Goal: Transaction & Acquisition: Purchase product/service

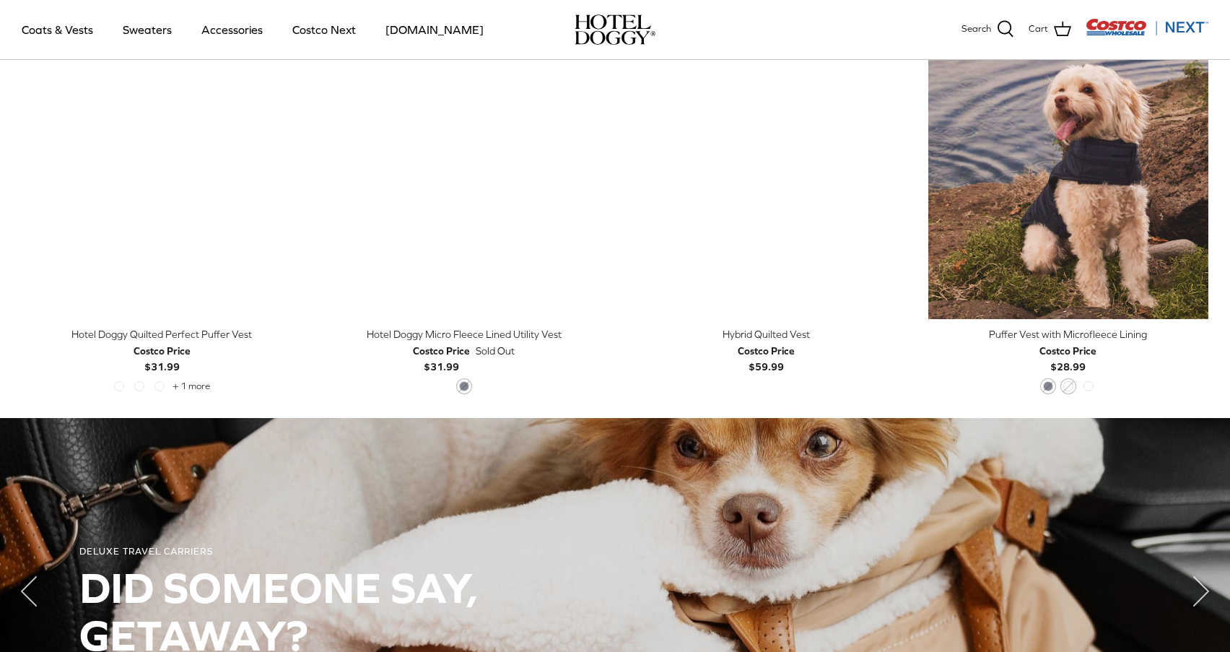
scroll to position [752, 0]
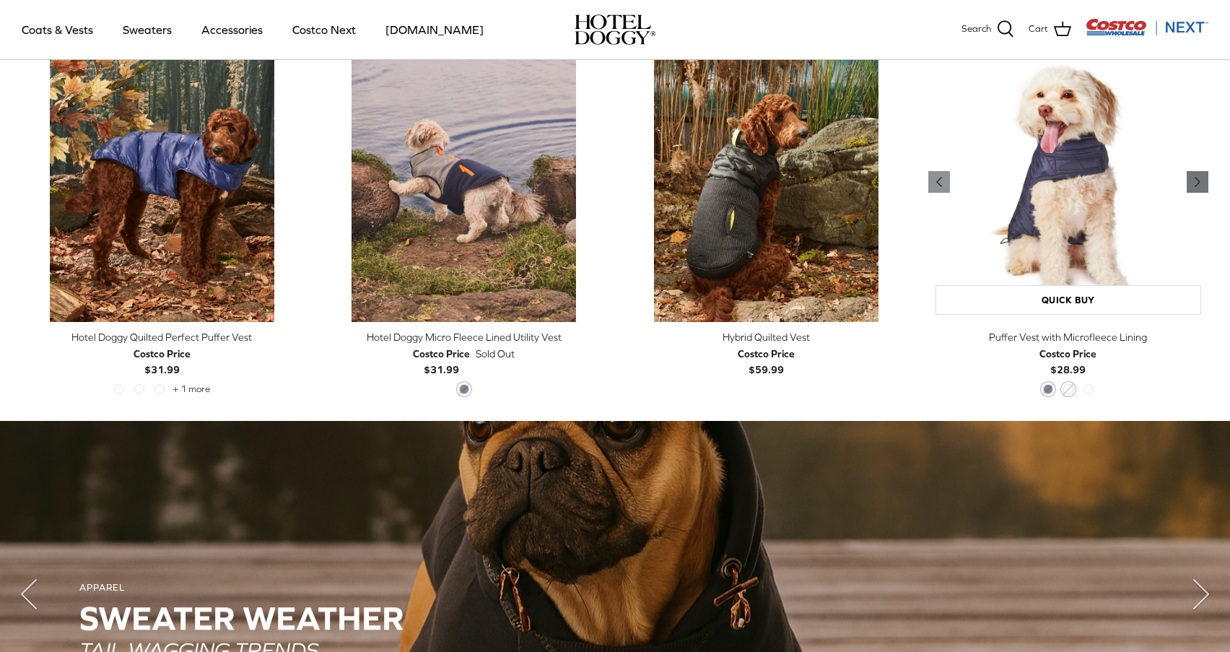
click at [1196, 185] on polyline "Previous" at bounding box center [1197, 182] width 4 height 9
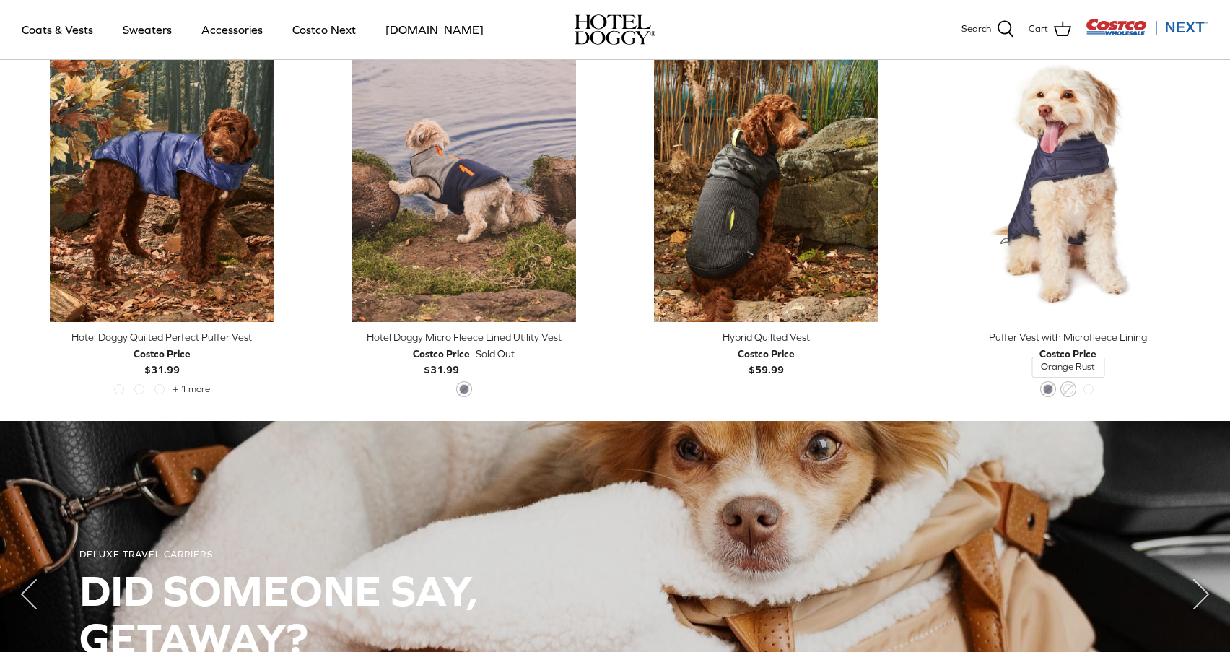
click at [1066, 388] on span "Orange Rust" at bounding box center [1068, 389] width 10 height 10
click at [1090, 386] on span "Cypress" at bounding box center [1088, 389] width 10 height 10
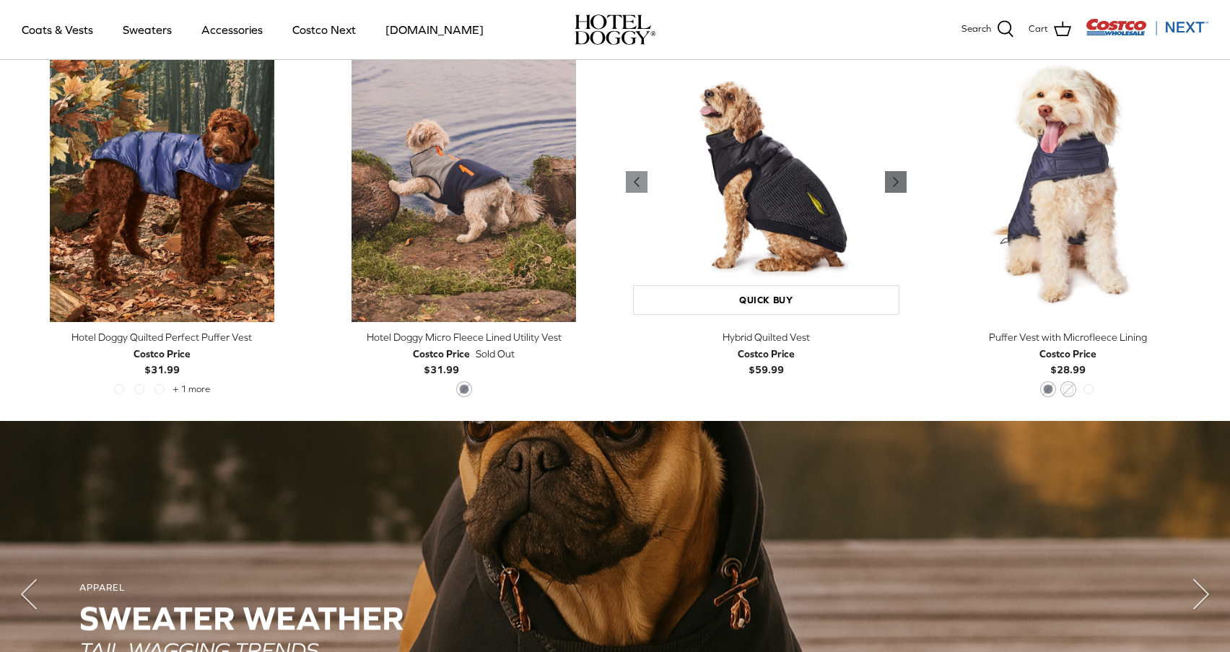
click at [894, 185] on icon "Right" at bounding box center [895, 181] width 17 height 17
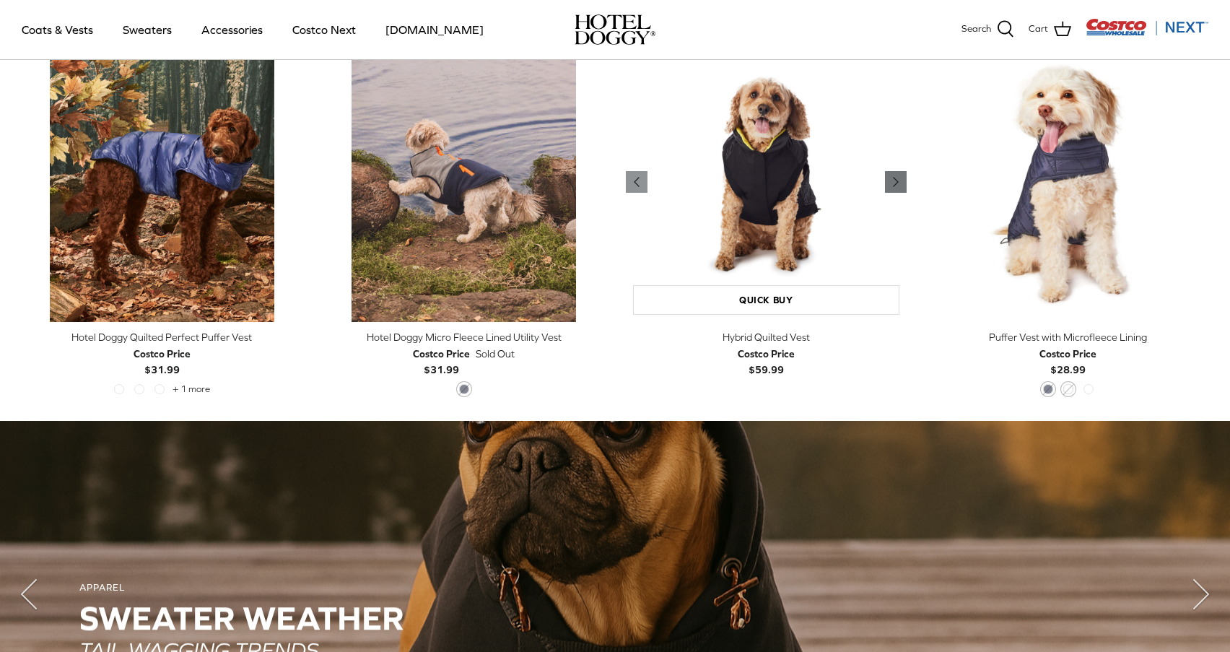
click at [894, 185] on icon "Right" at bounding box center [895, 181] width 17 height 17
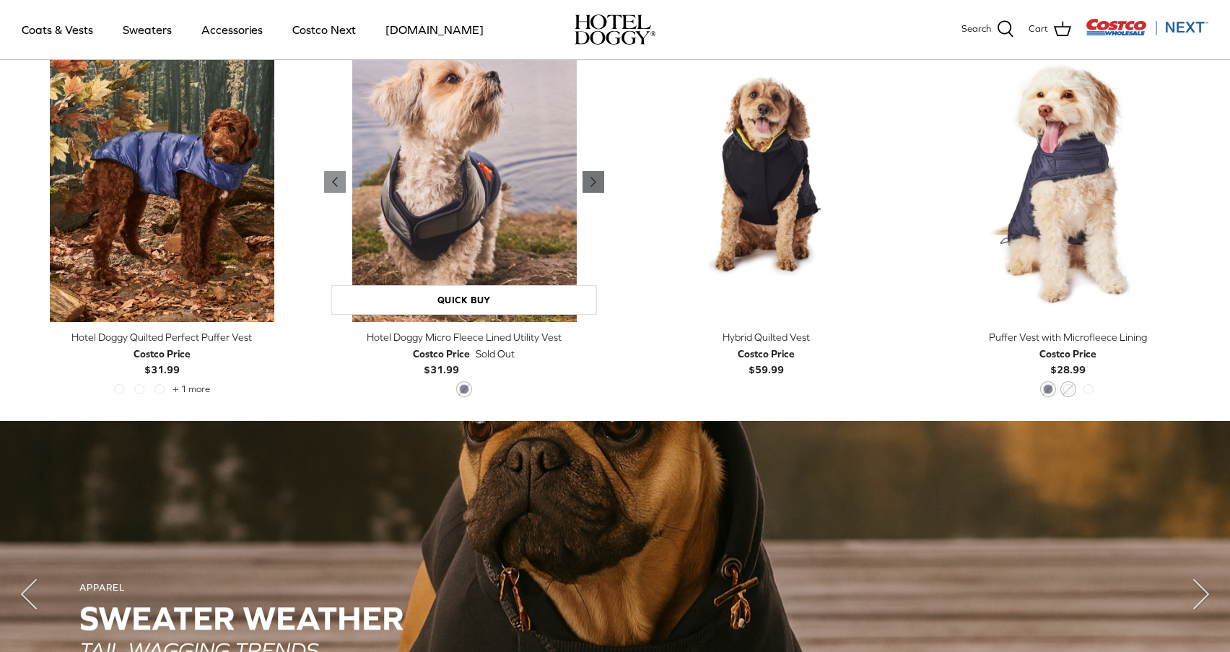
click at [593, 185] on icon "Right" at bounding box center [593, 181] width 17 height 17
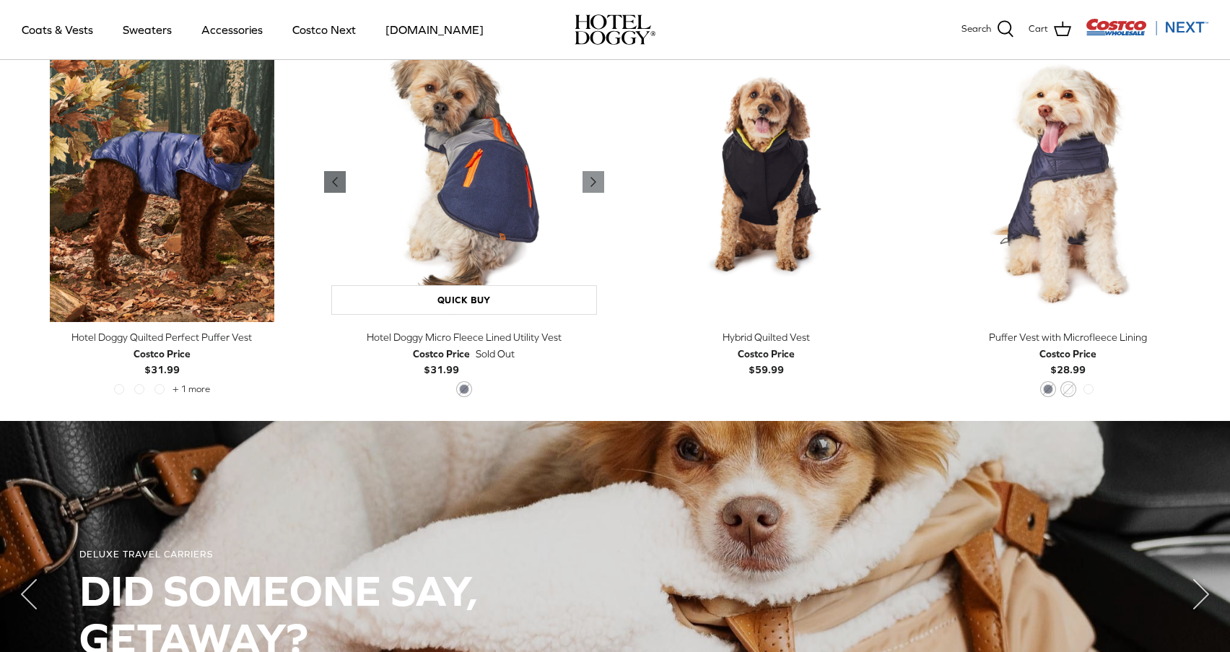
click at [333, 182] on polyline "Previous" at bounding box center [335, 182] width 4 height 9
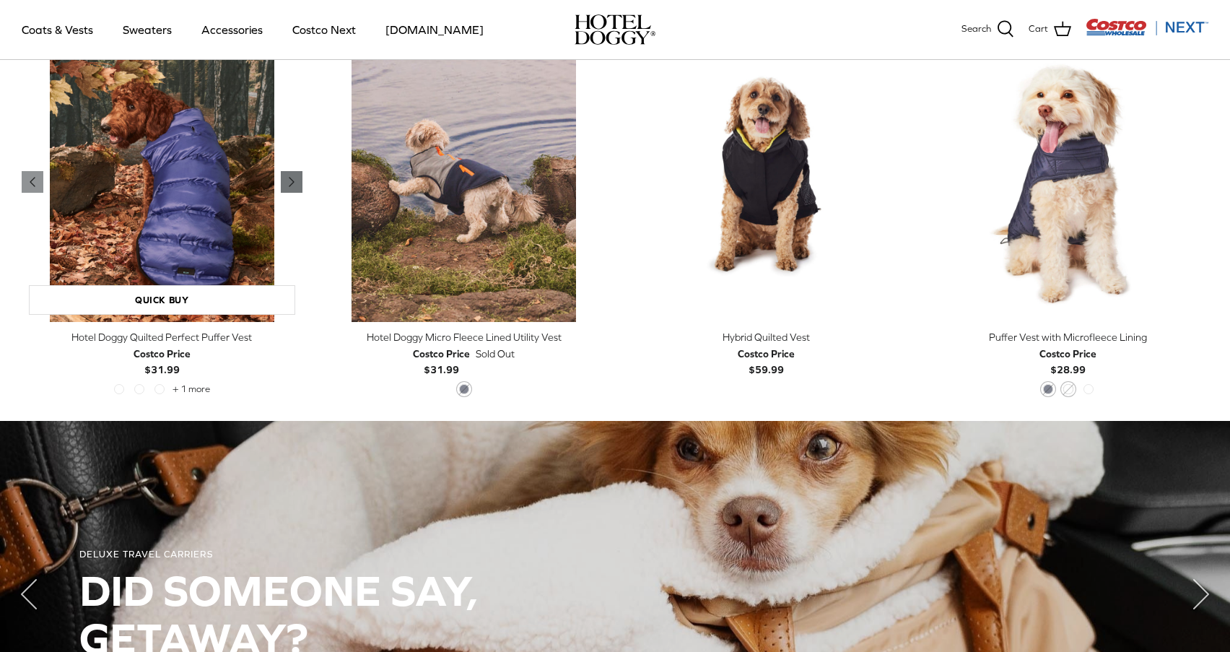
click at [282, 180] on link "Right" at bounding box center [292, 182] width 22 height 22
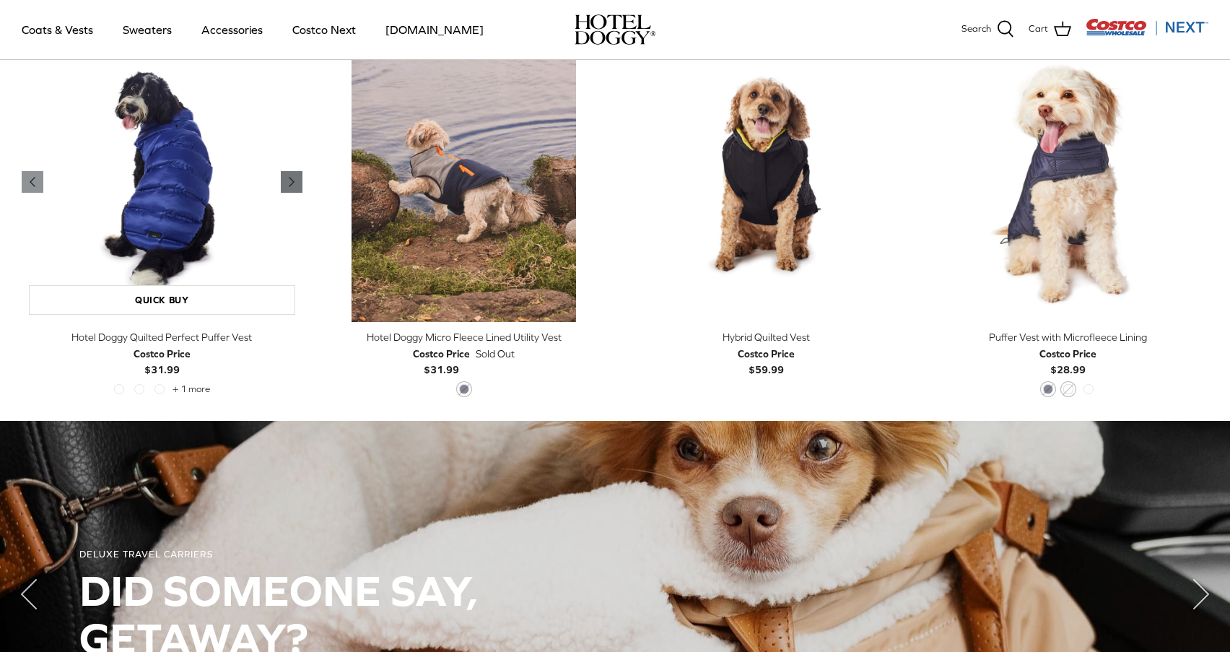
click at [282, 180] on link "Right" at bounding box center [292, 182] width 22 height 22
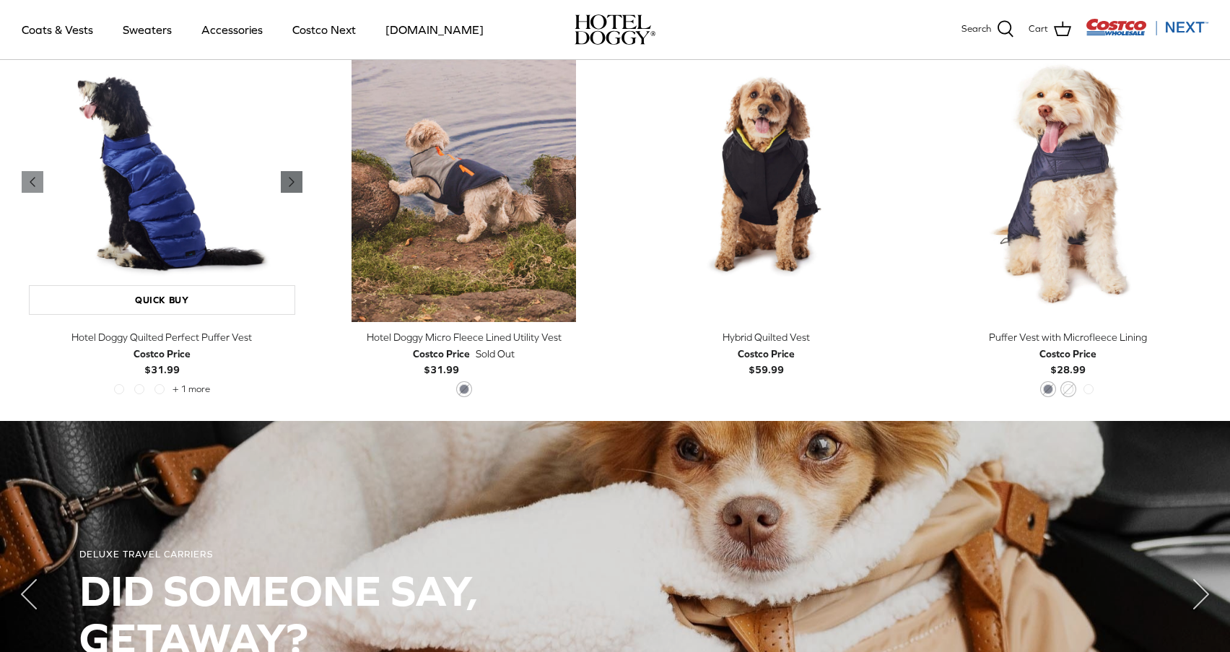
click at [282, 180] on link "Right" at bounding box center [292, 182] width 22 height 22
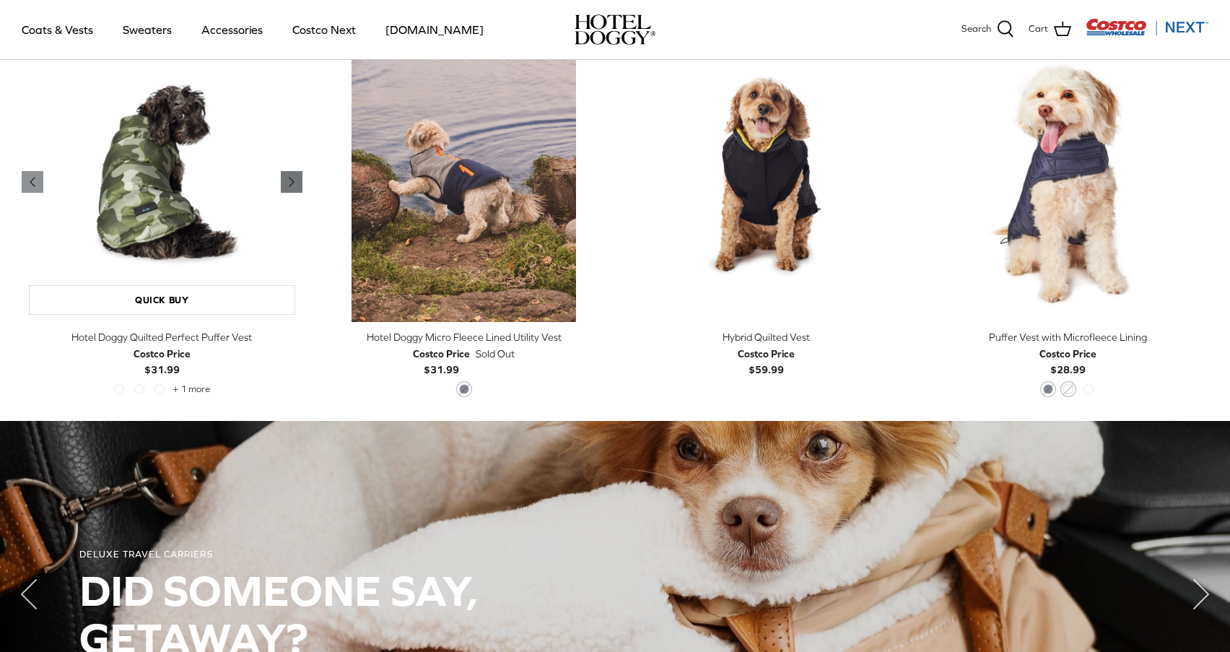
click at [282, 180] on link "Right" at bounding box center [292, 182] width 22 height 22
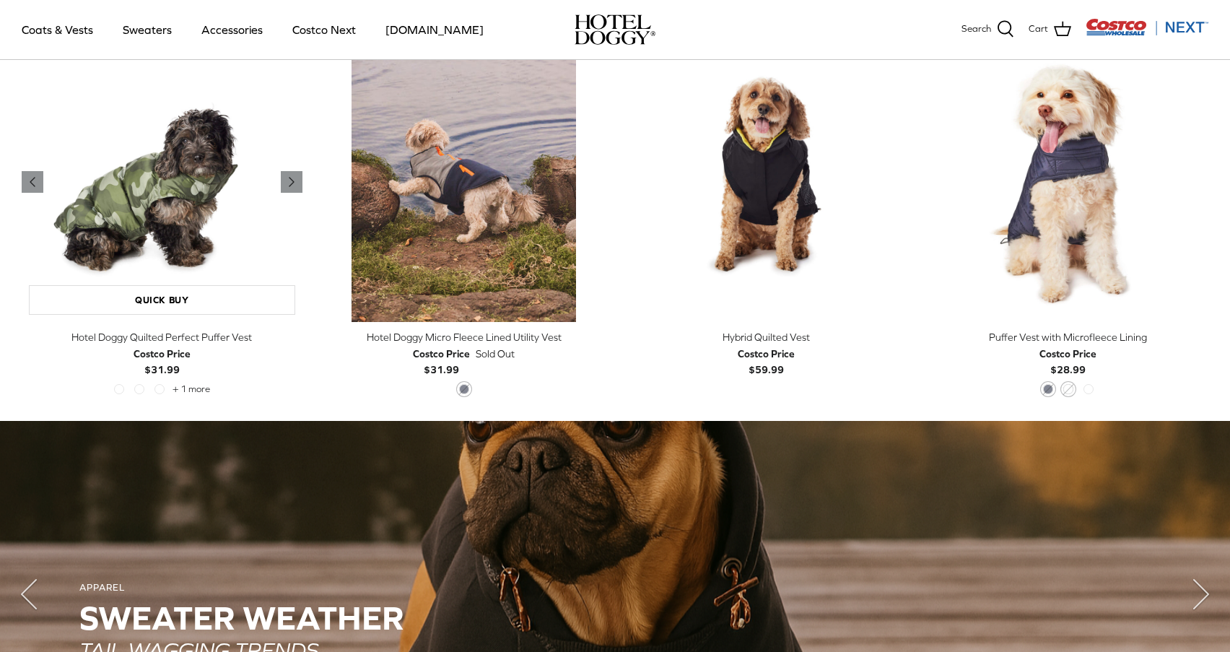
click at [222, 190] on img "Hotel Doggy Quilted Perfect Puffer Vest" at bounding box center [162, 182] width 281 height 281
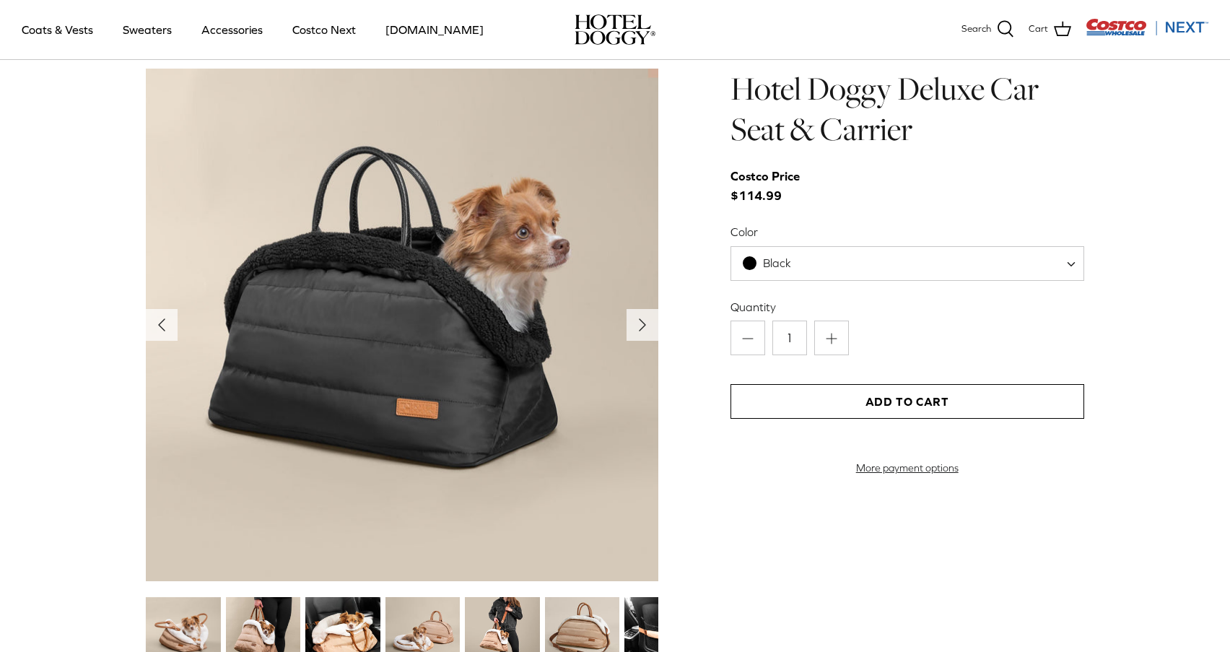
scroll to position [1508, 0]
click at [642, 331] on icon "Right" at bounding box center [642, 325] width 23 height 23
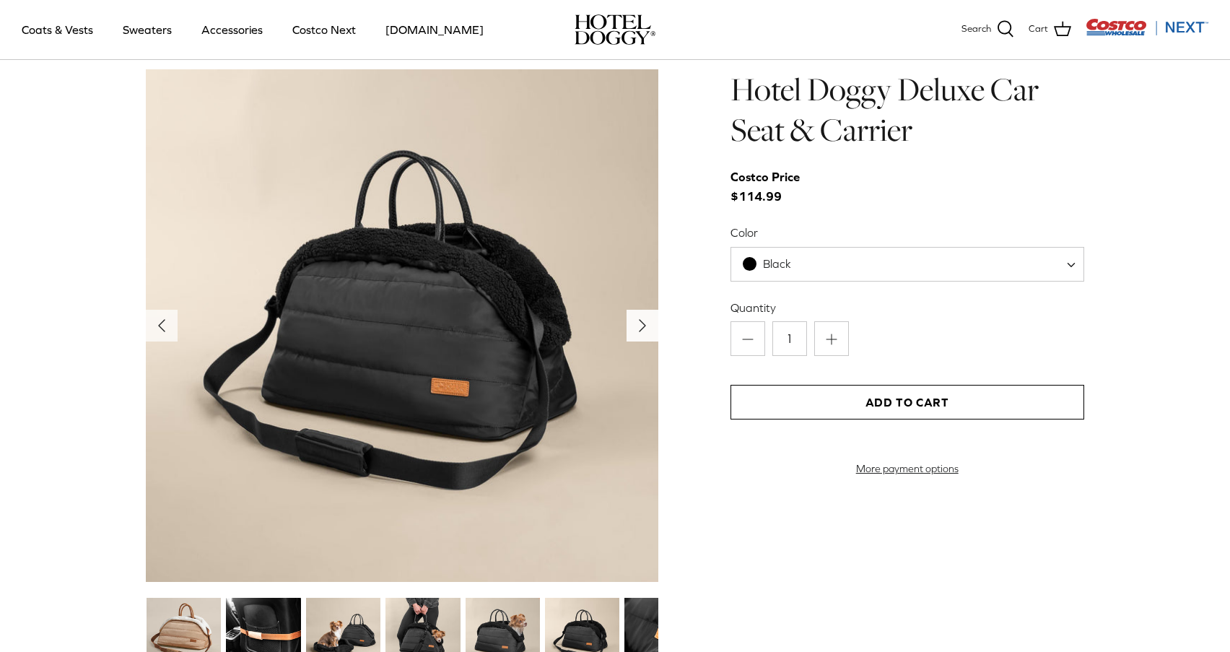
click at [642, 331] on icon "Right" at bounding box center [642, 325] width 23 height 23
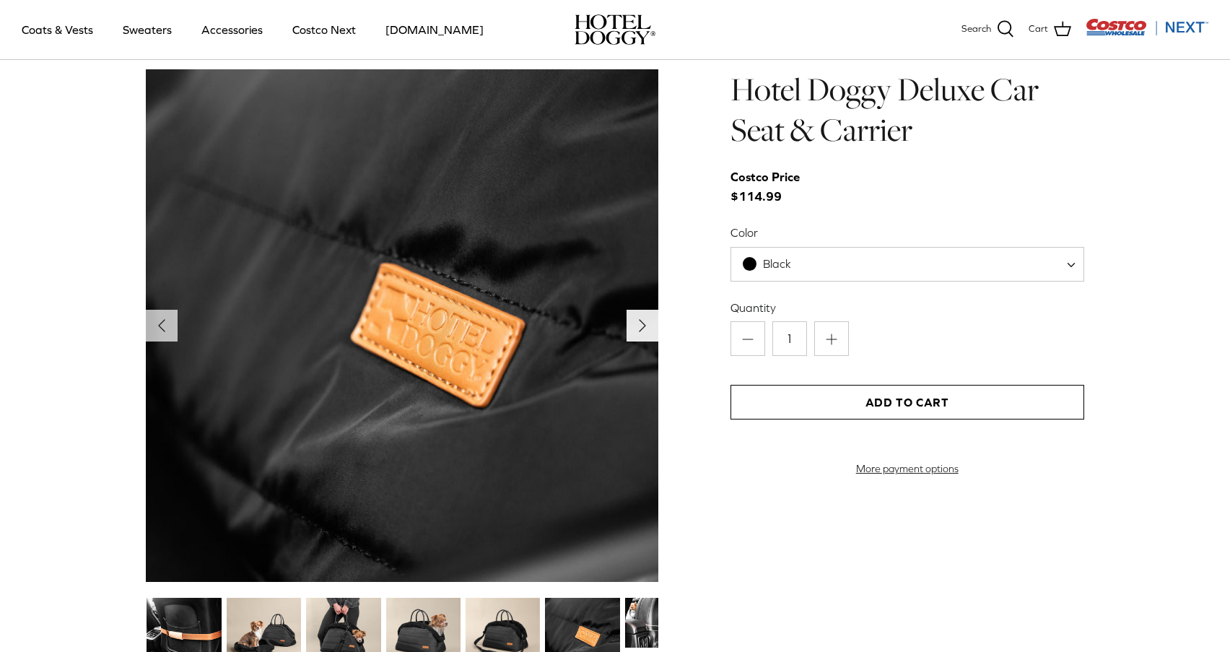
click at [642, 331] on icon "Right" at bounding box center [642, 325] width 23 height 23
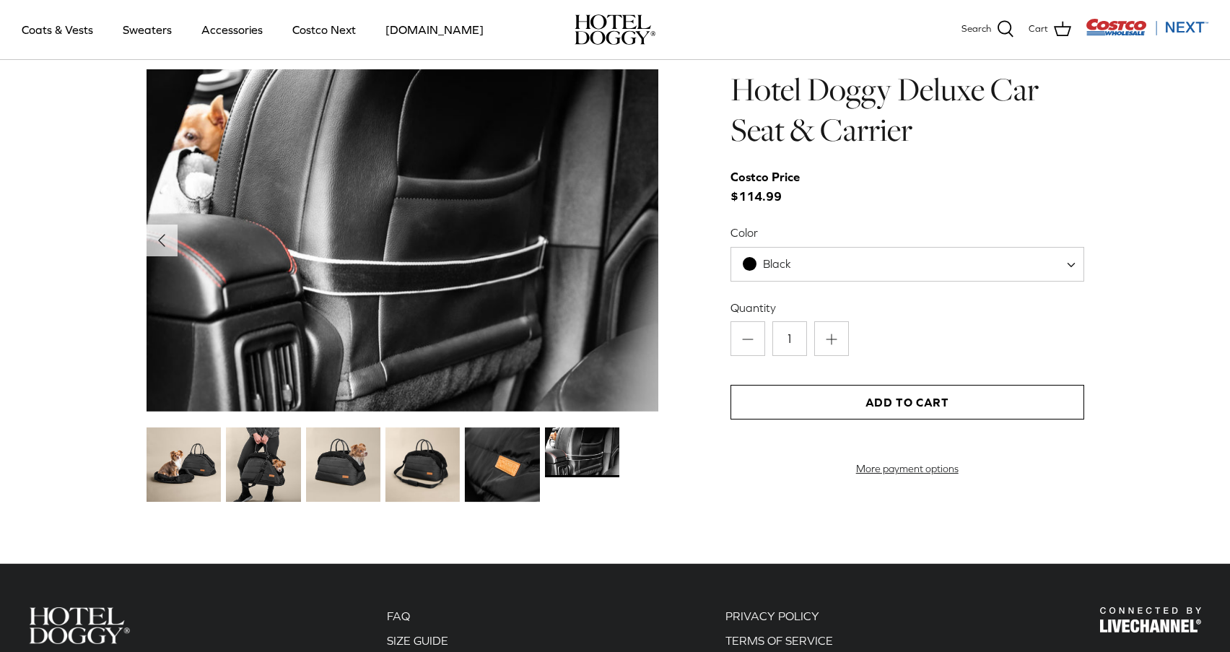
click at [642, 331] on img at bounding box center [402, 240] width 512 height 342
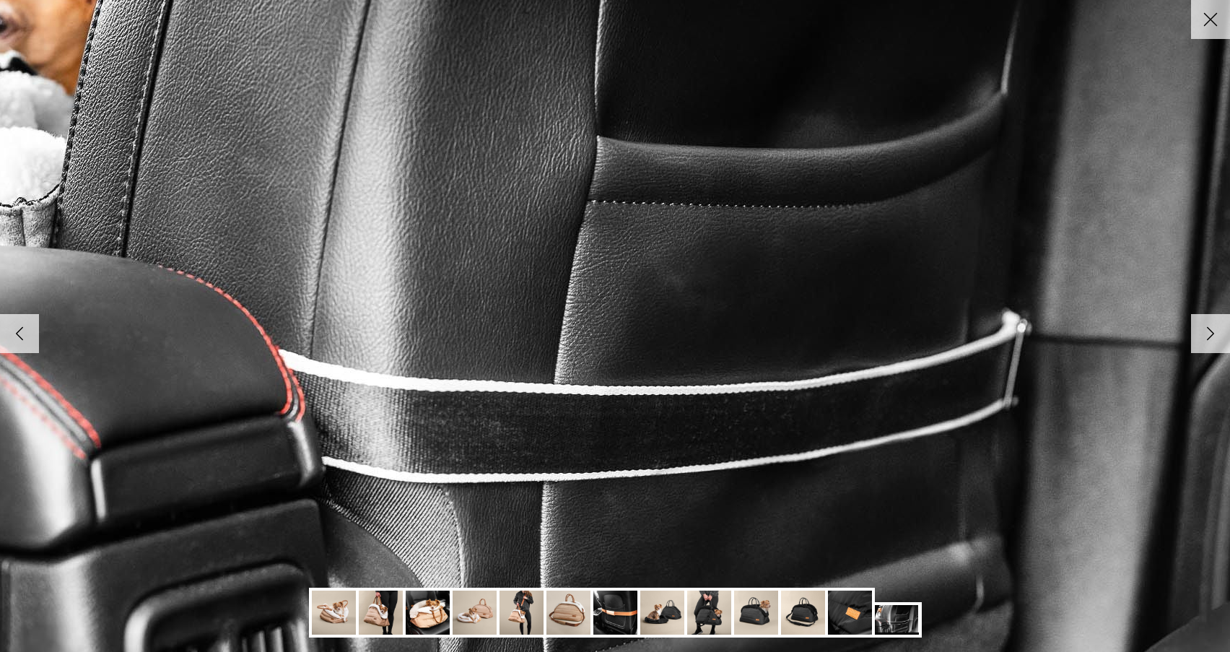
click at [642, 331] on img at bounding box center [610, 323] width 1478 height 987
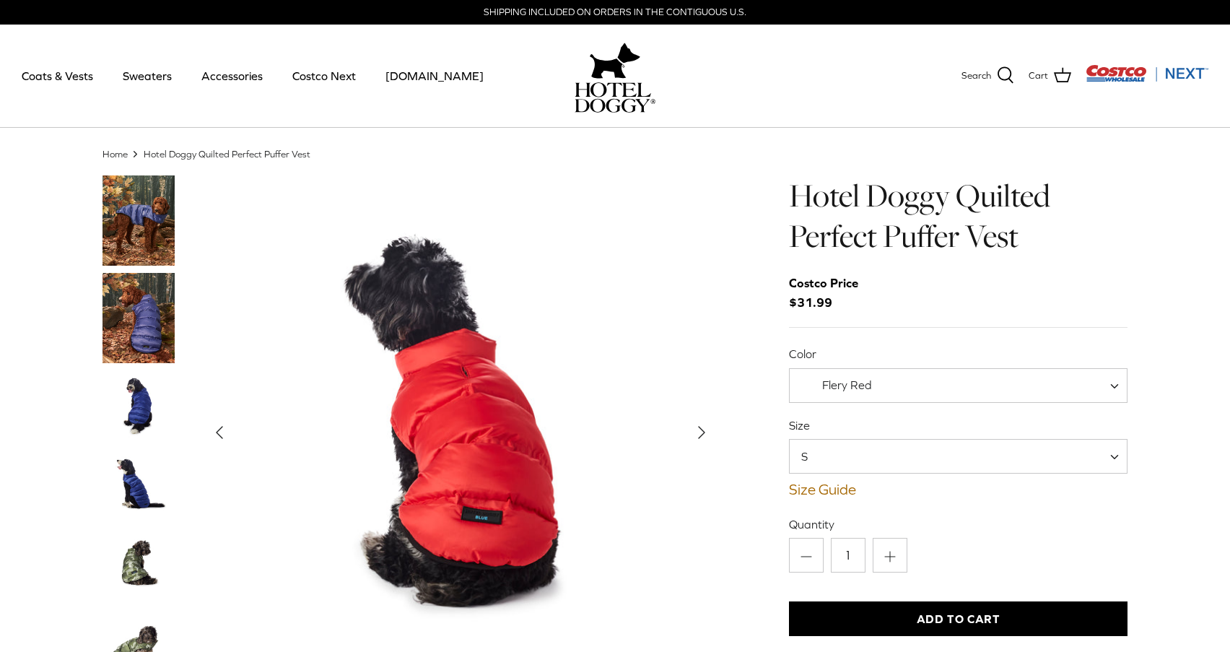
click at [844, 386] on span "Flery Red" at bounding box center [847, 384] width 50 height 13
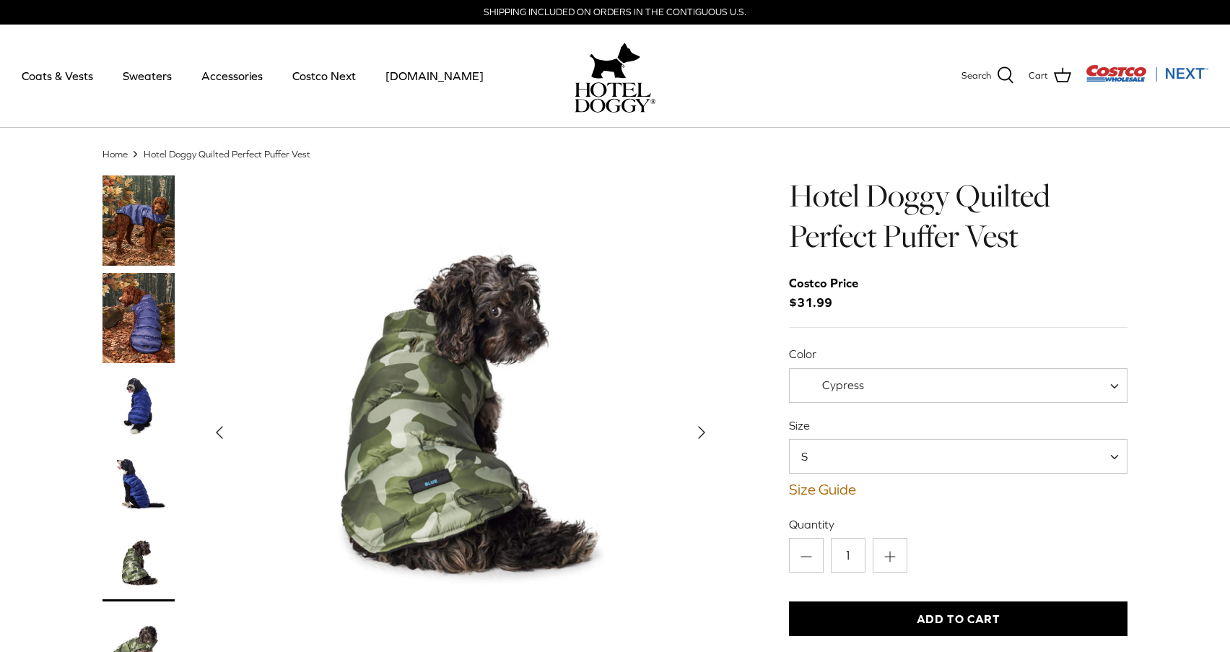
click at [834, 462] on span "S" at bounding box center [813, 456] width 47 height 16
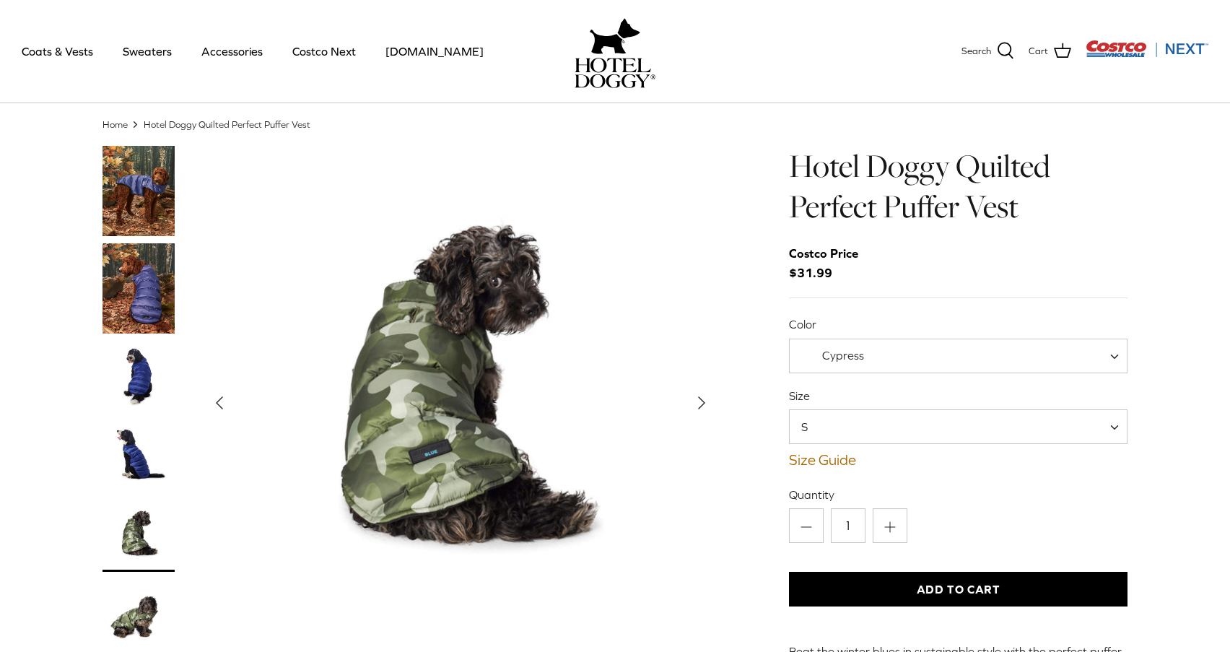
scroll to position [27, 0]
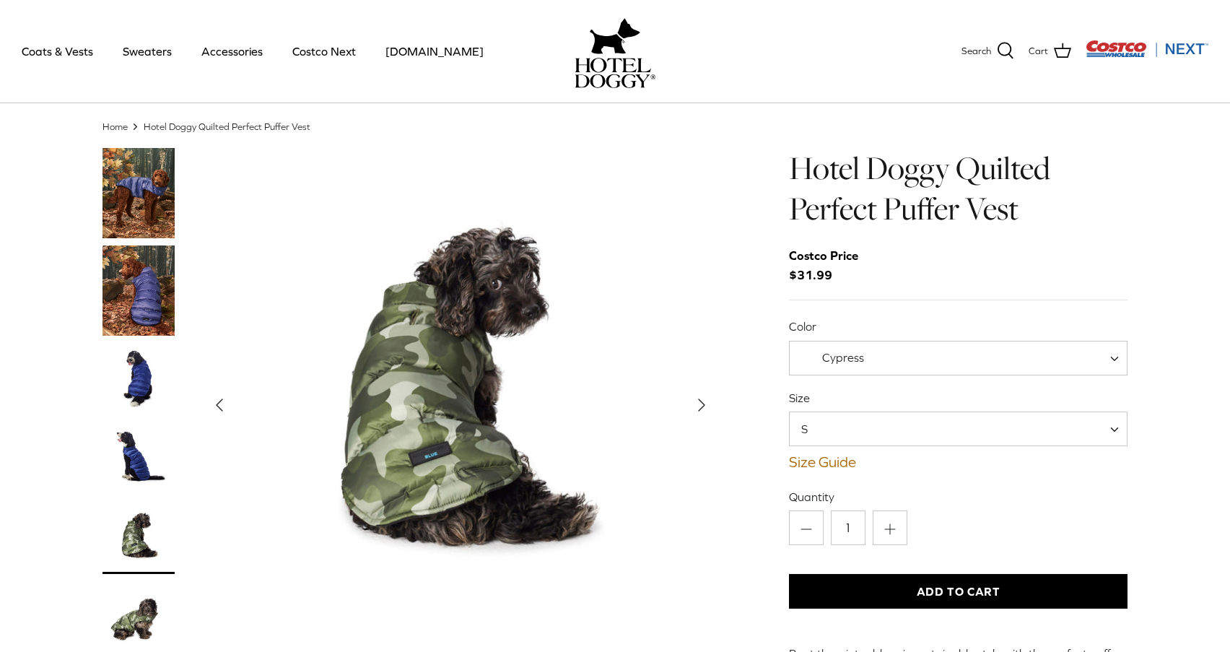
click at [854, 355] on span "Cypress" at bounding box center [843, 357] width 42 height 13
select select "Flery Red"
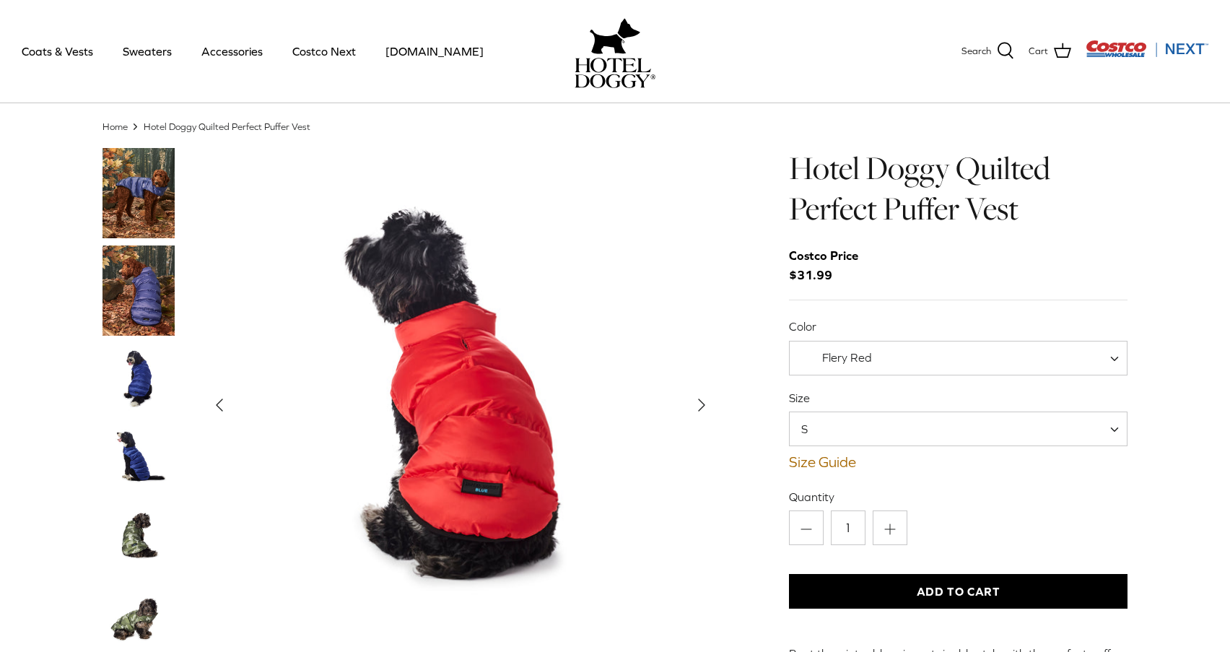
click at [700, 414] on icon "Right" at bounding box center [701, 404] width 23 height 23
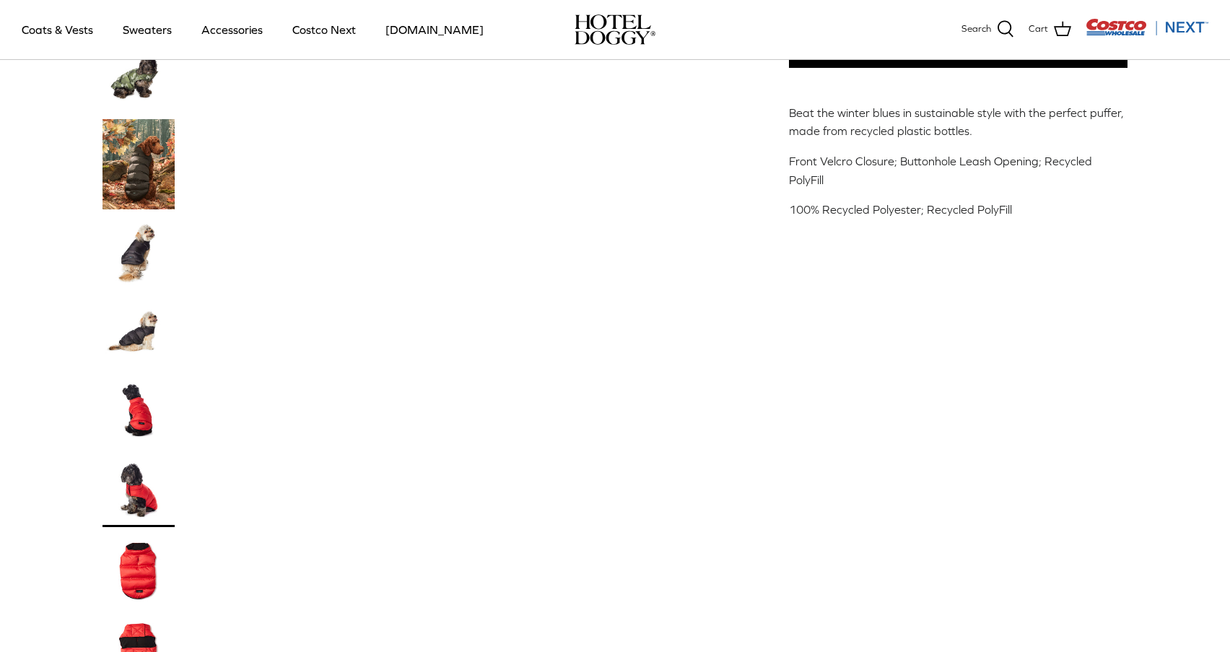
scroll to position [465, 0]
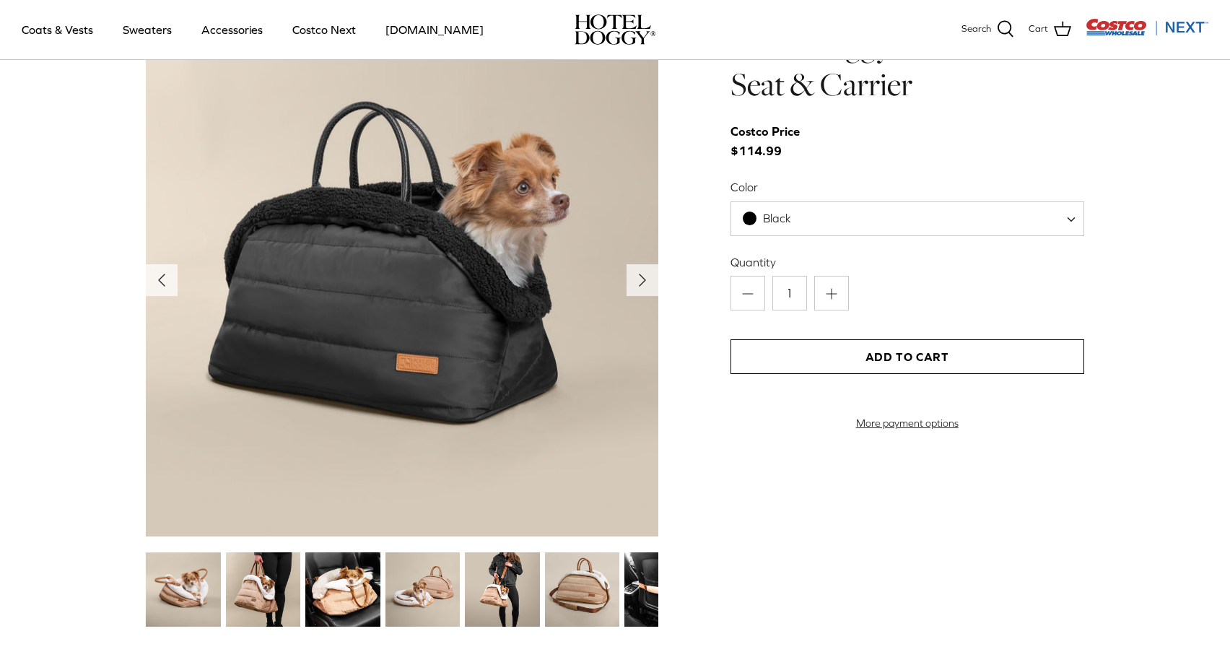
scroll to position [1553, 0]
click at [1073, 217] on span at bounding box center [1076, 218] width 14 height 35
select select "Tan"
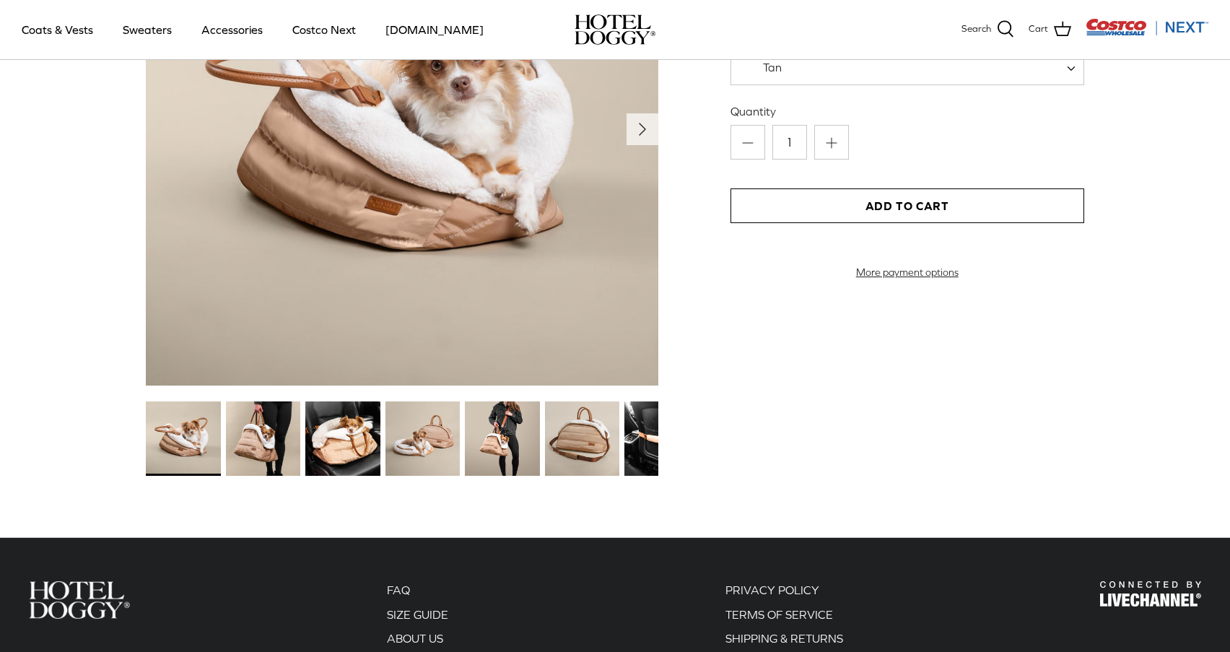
scroll to position [1705, 0]
click at [513, 440] on img at bounding box center [502, 438] width 74 height 74
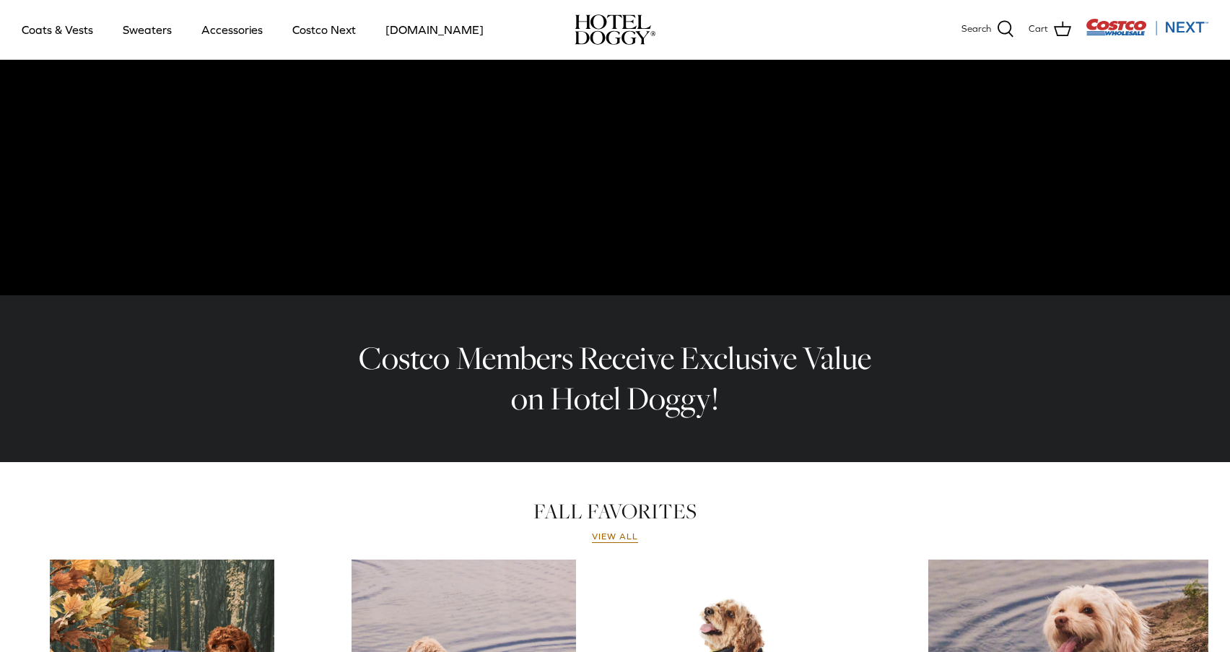
scroll to position [266, 0]
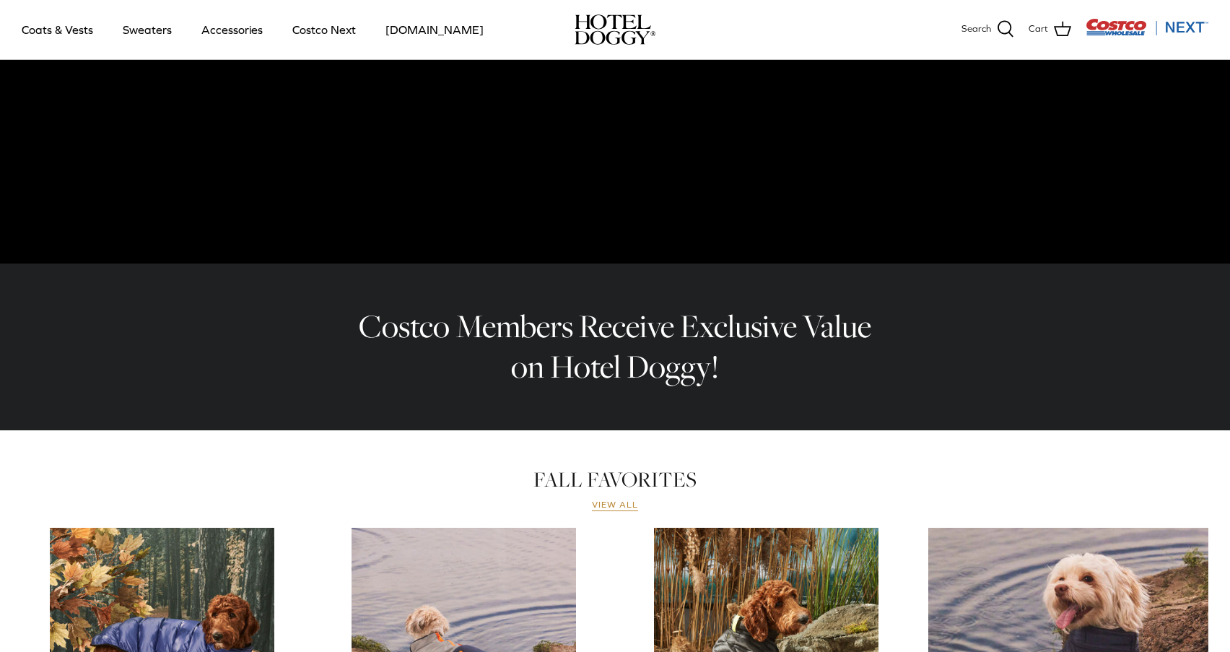
click at [624, 509] on link "View all" at bounding box center [615, 505] width 46 height 12
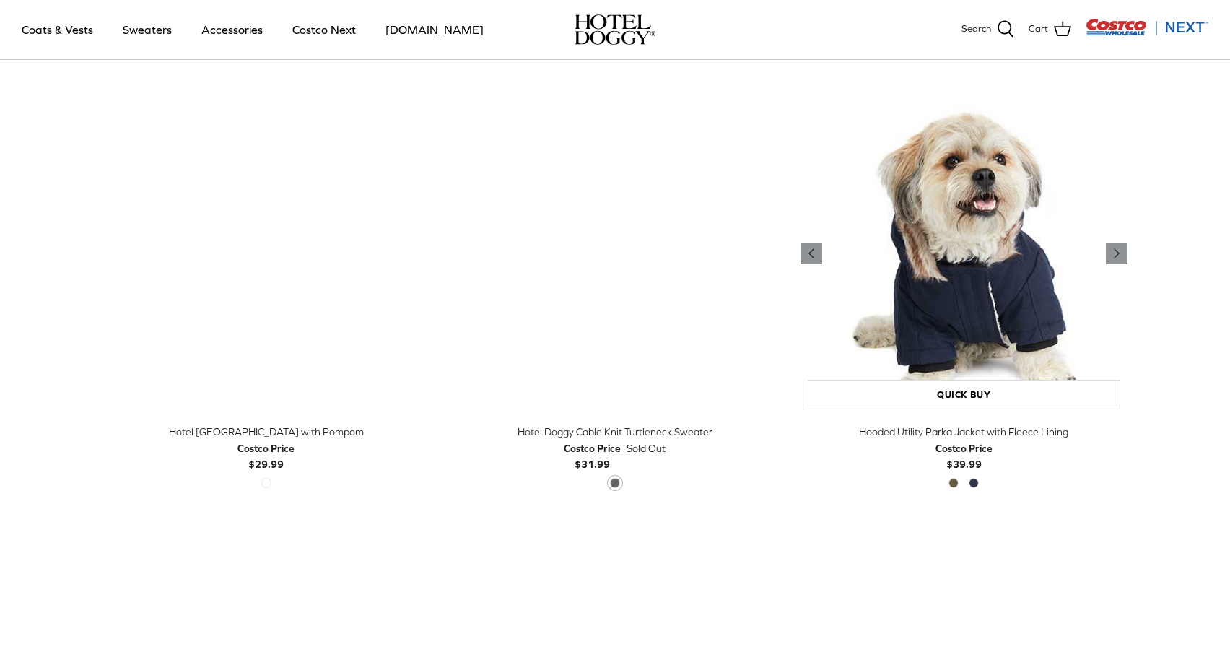
scroll to position [1237, 0]
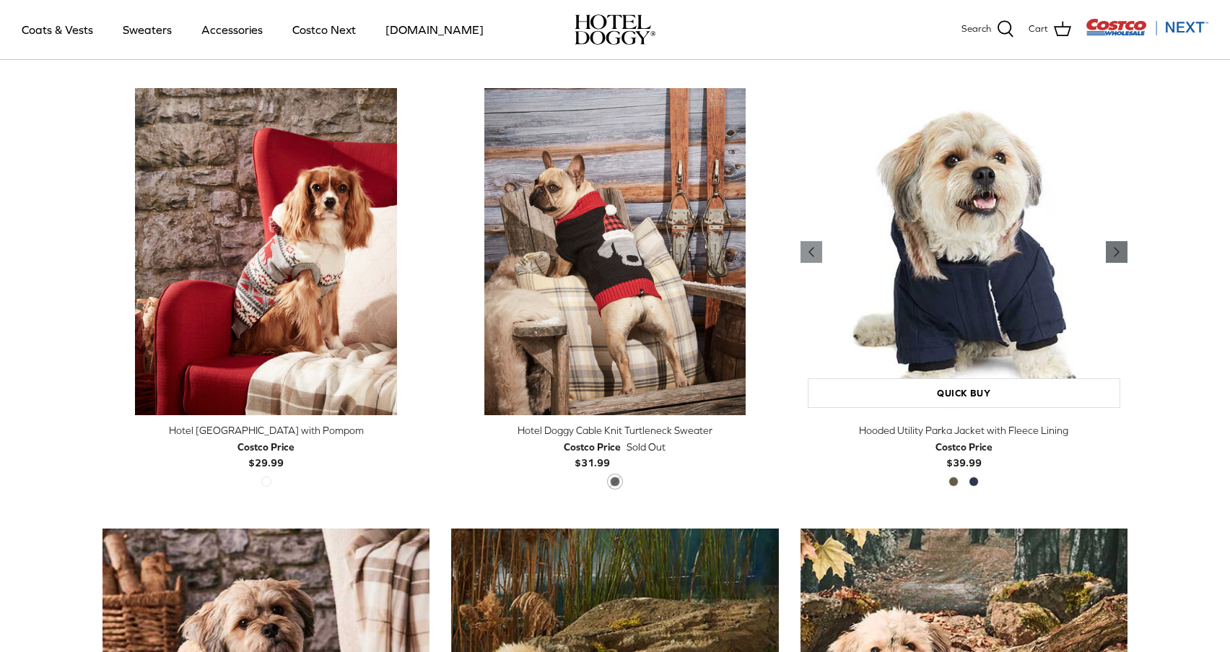
click at [1113, 247] on icon "Right" at bounding box center [1116, 251] width 17 height 17
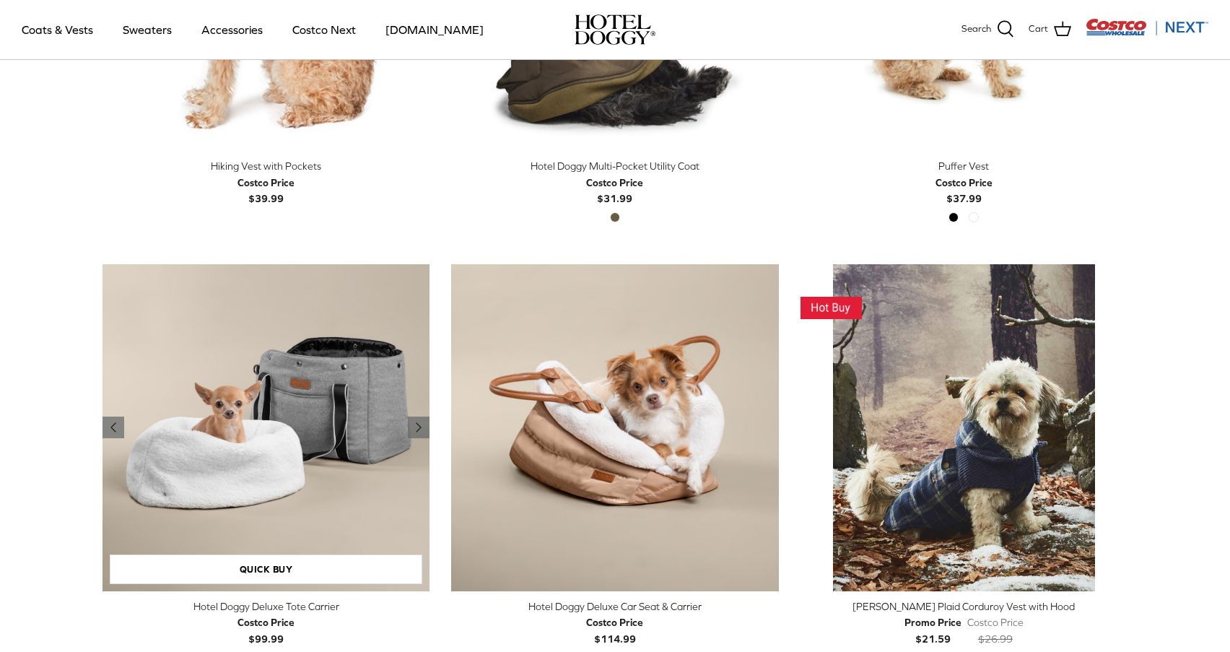
scroll to position [2820, 0]
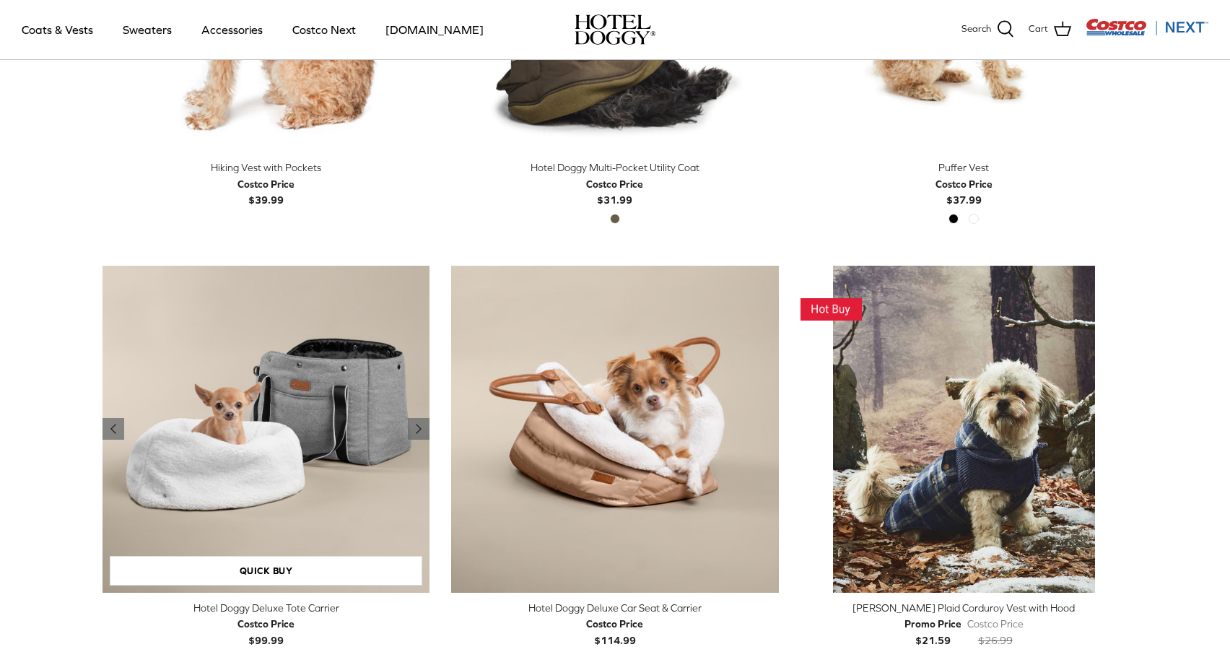
click at [329, 407] on img "Hotel Doggy Deluxe Tote Carrier" at bounding box center [265, 429] width 327 height 327
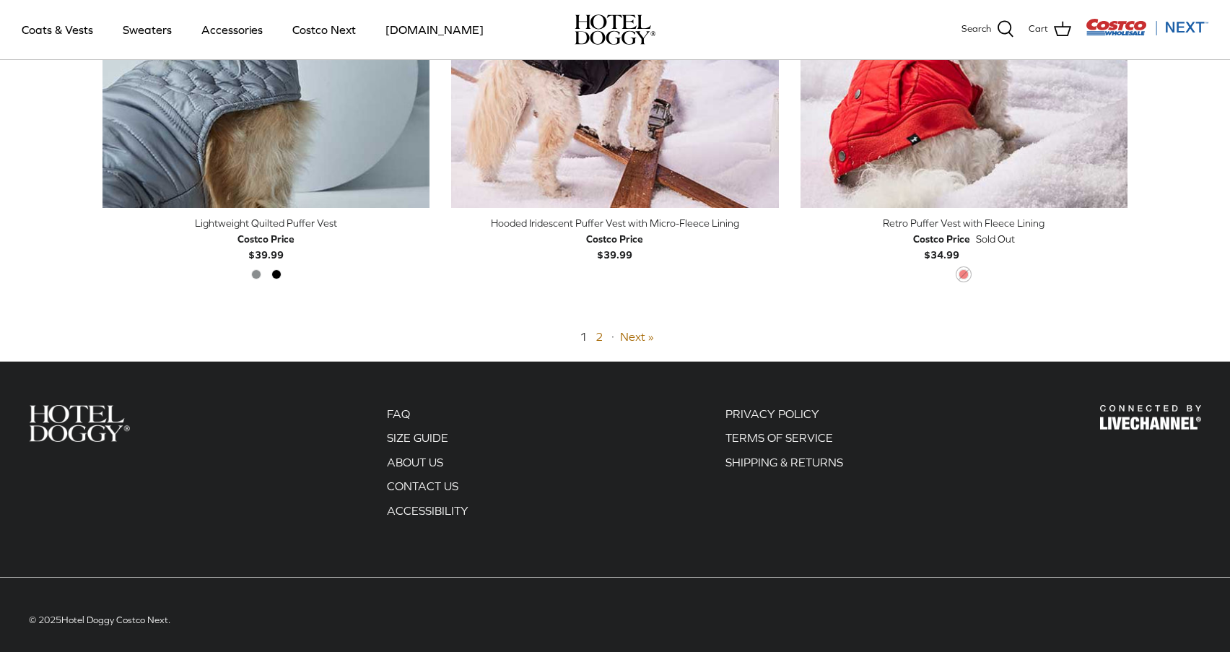
scroll to position [3644, 0]
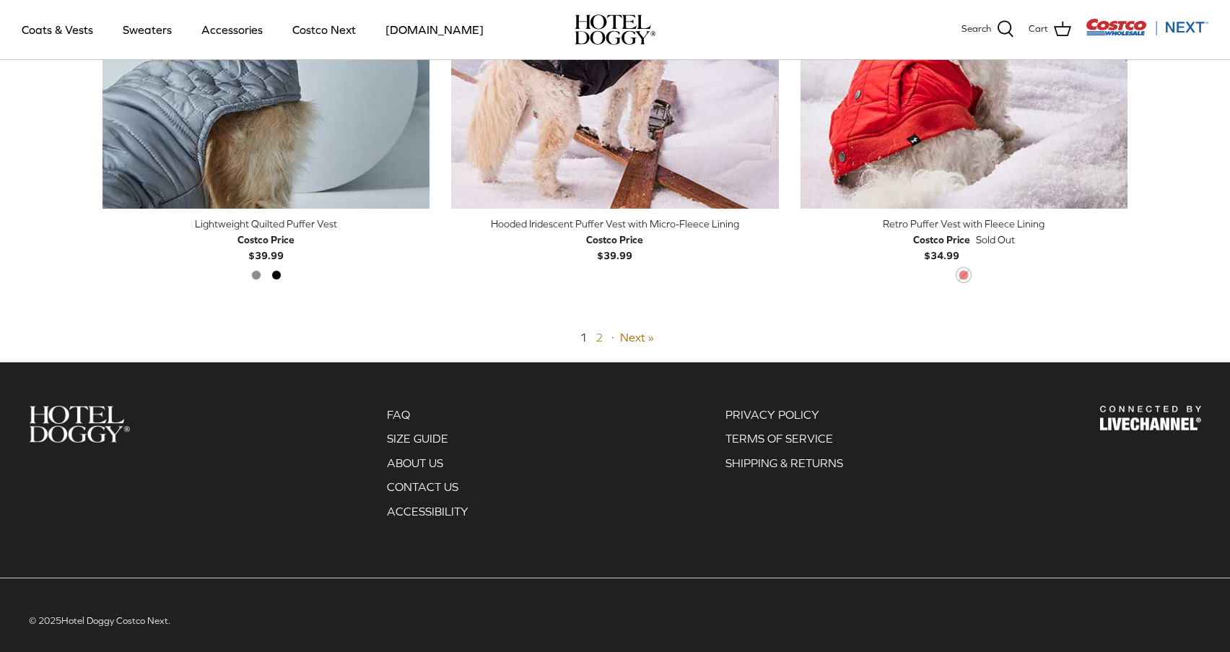
click at [599, 331] on link "2" at bounding box center [598, 337] width 7 height 13
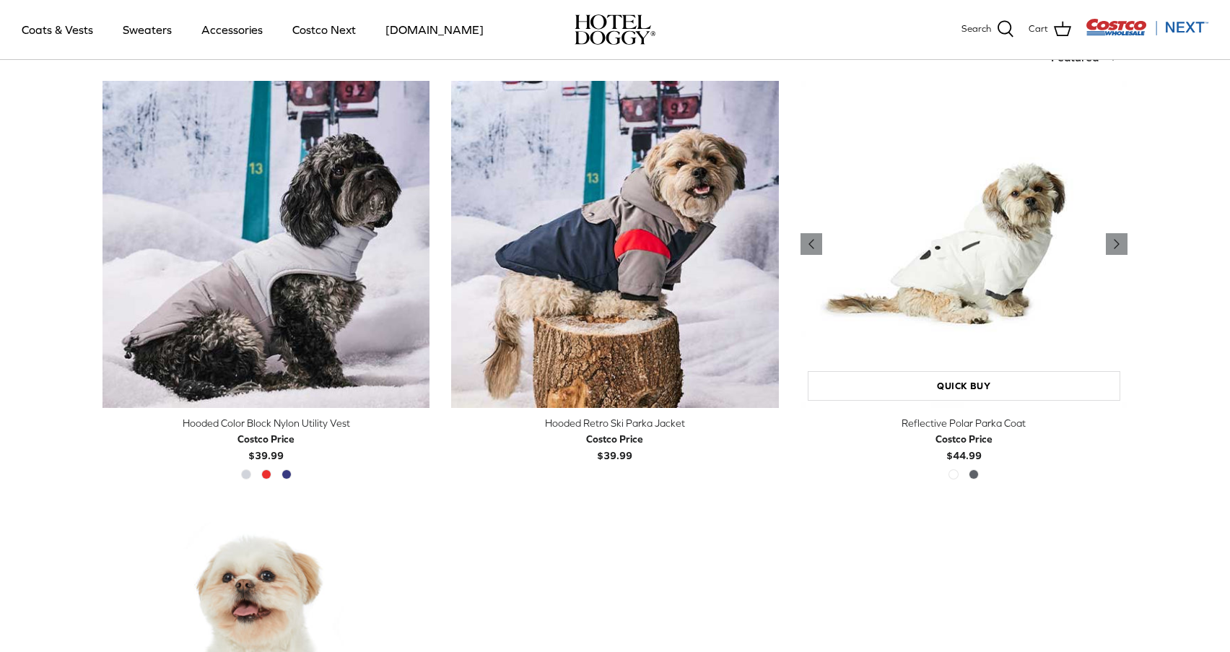
scroll to position [315, 0]
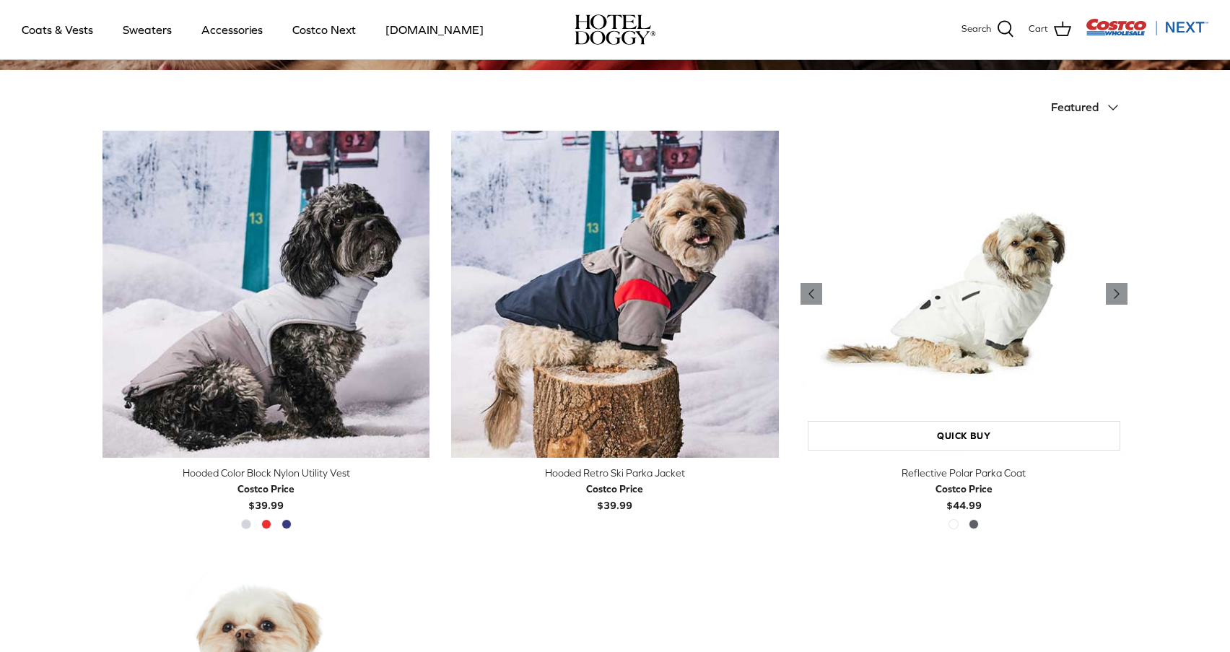
click at [956, 346] on img "Reflective Polar Parka Coat" at bounding box center [963, 294] width 327 height 327
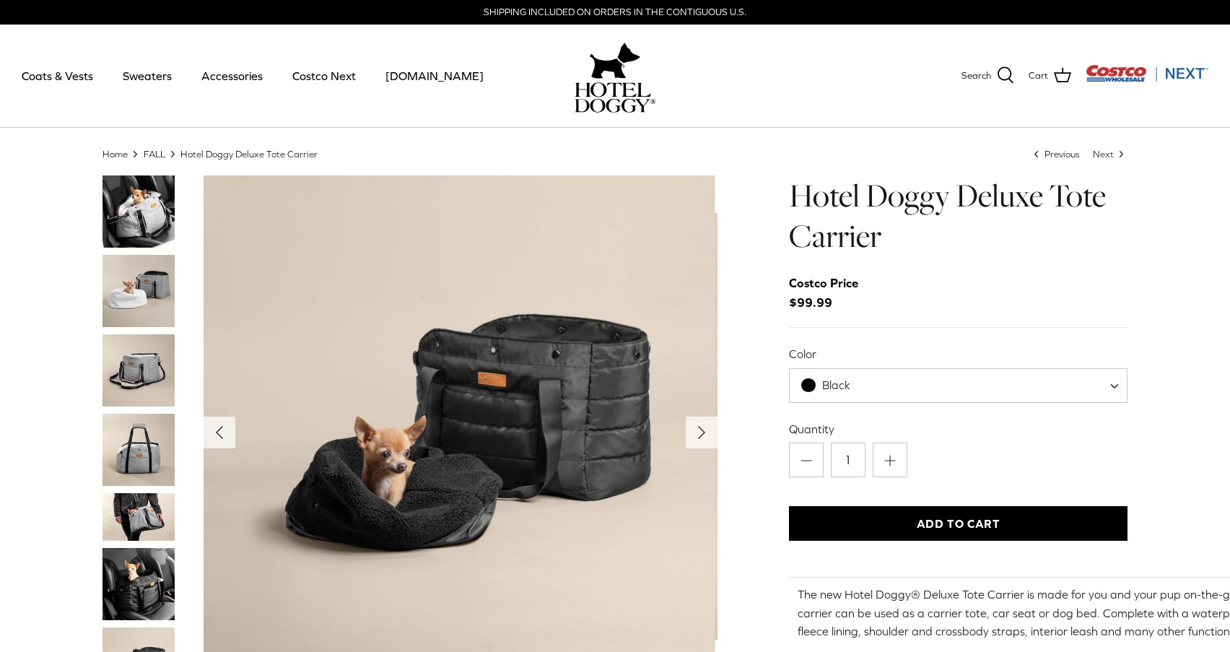
click at [154, 284] on img "Thumbnail Link" at bounding box center [138, 291] width 72 height 72
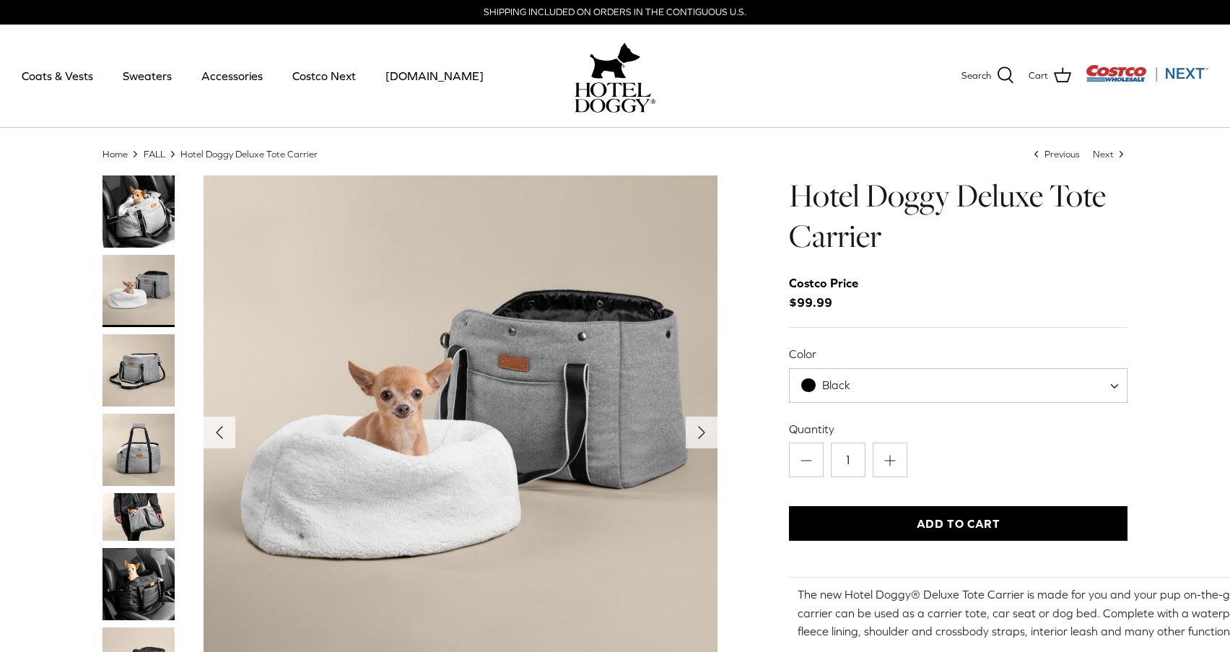
click at [138, 435] on img "Thumbnail Link" at bounding box center [138, 450] width 72 height 72
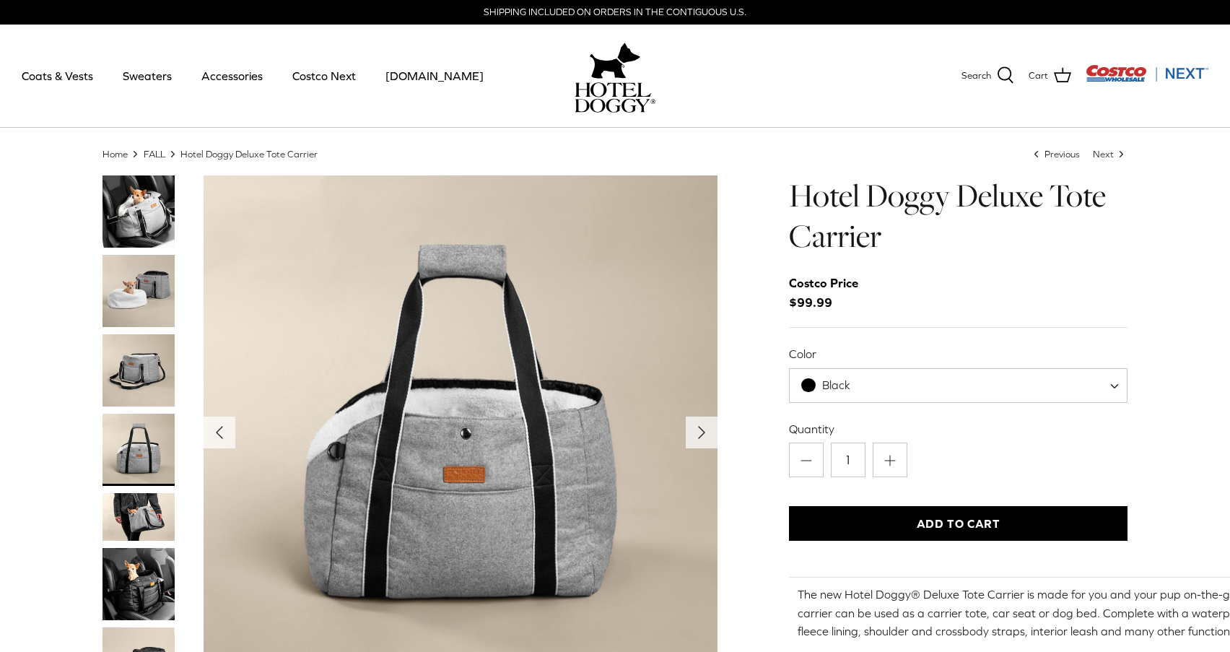
click at [131, 518] on img "Thumbnail Link" at bounding box center [138, 517] width 72 height 48
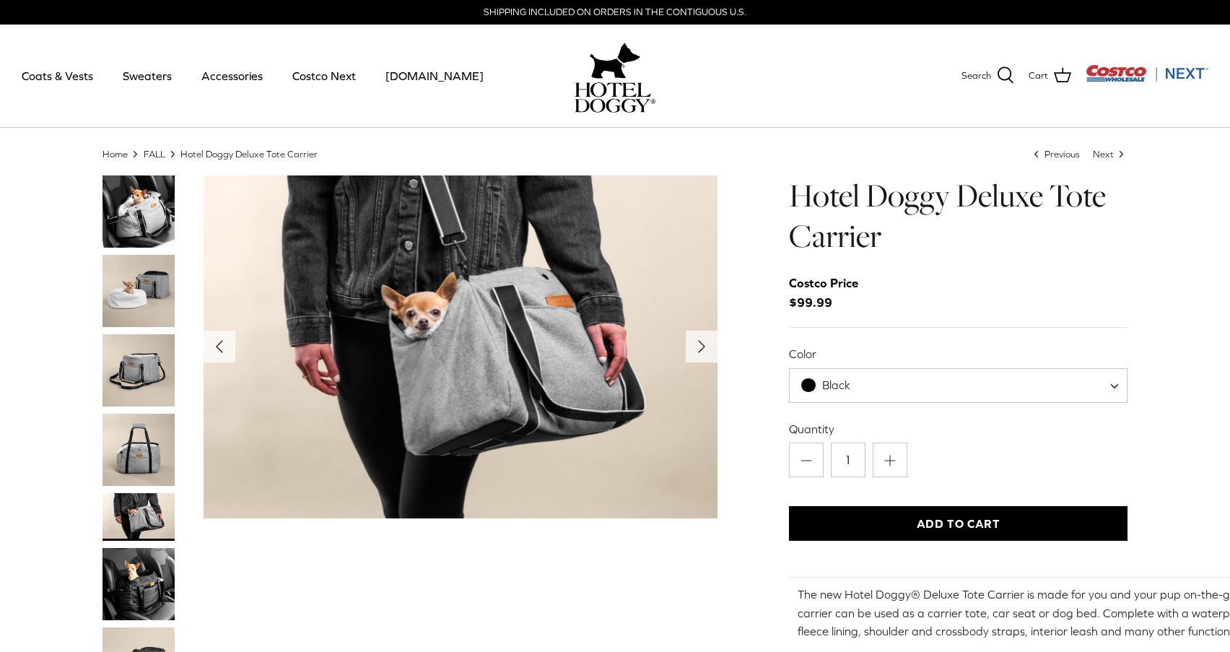
click at [131, 585] on img "Thumbnail Link" at bounding box center [138, 584] width 72 height 72
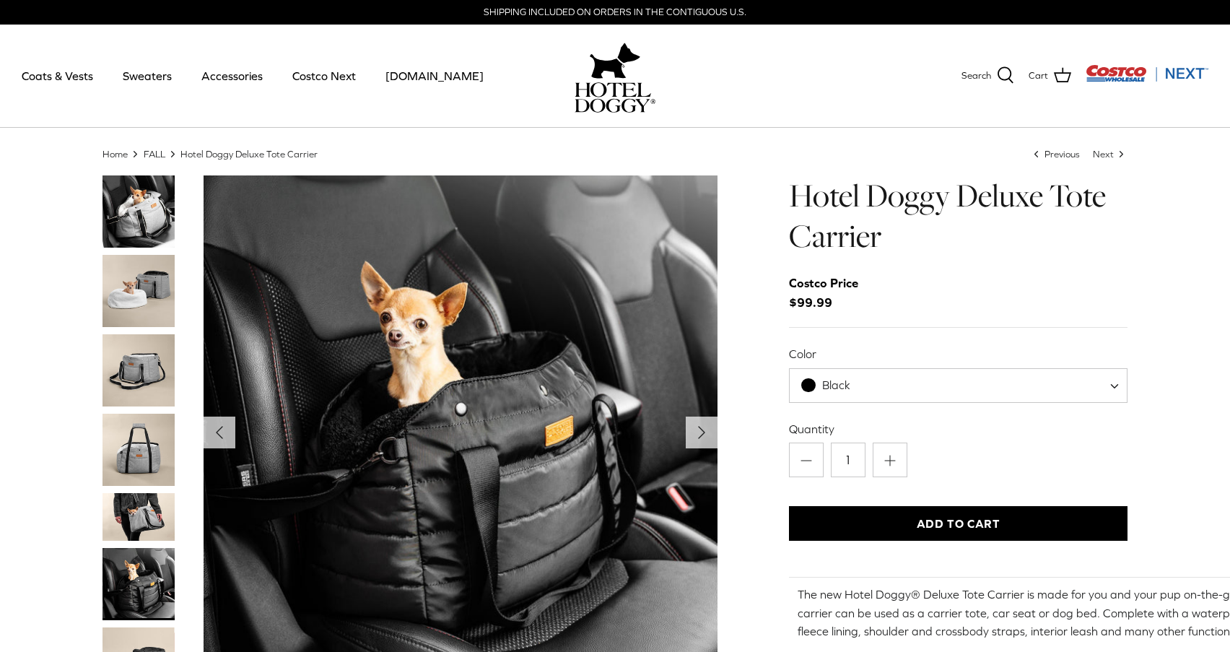
click at [913, 386] on span "Black" at bounding box center [958, 385] width 338 height 35
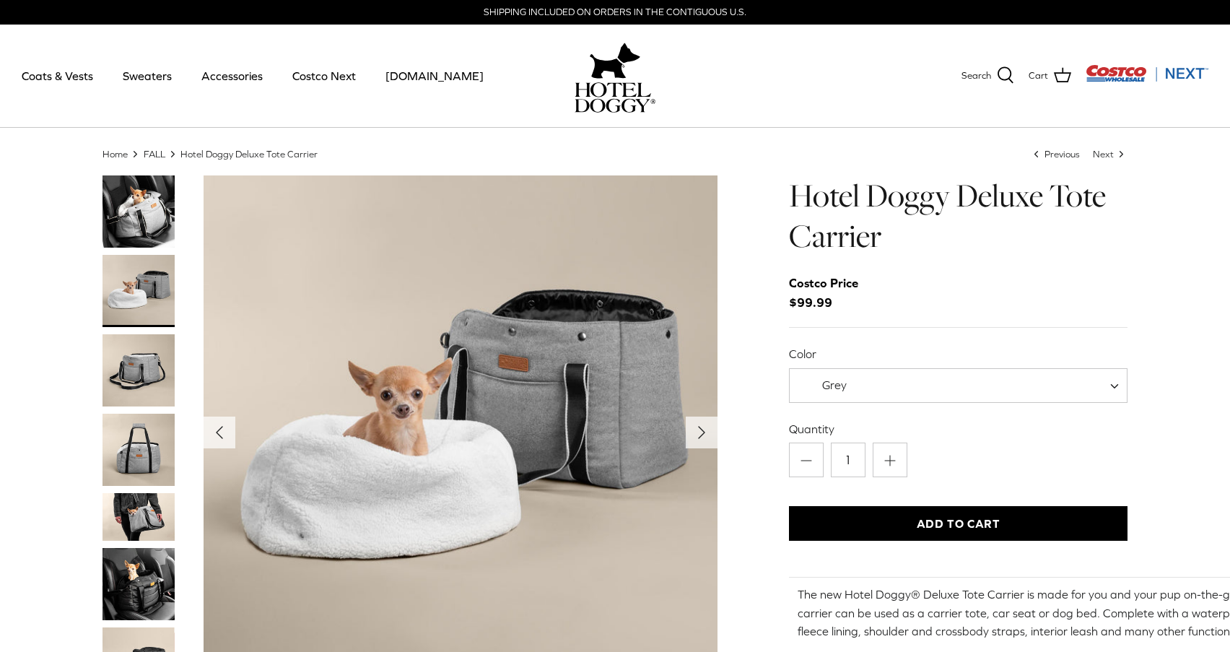
click at [893, 381] on span "Grey" at bounding box center [958, 385] width 338 height 35
select select "Black"
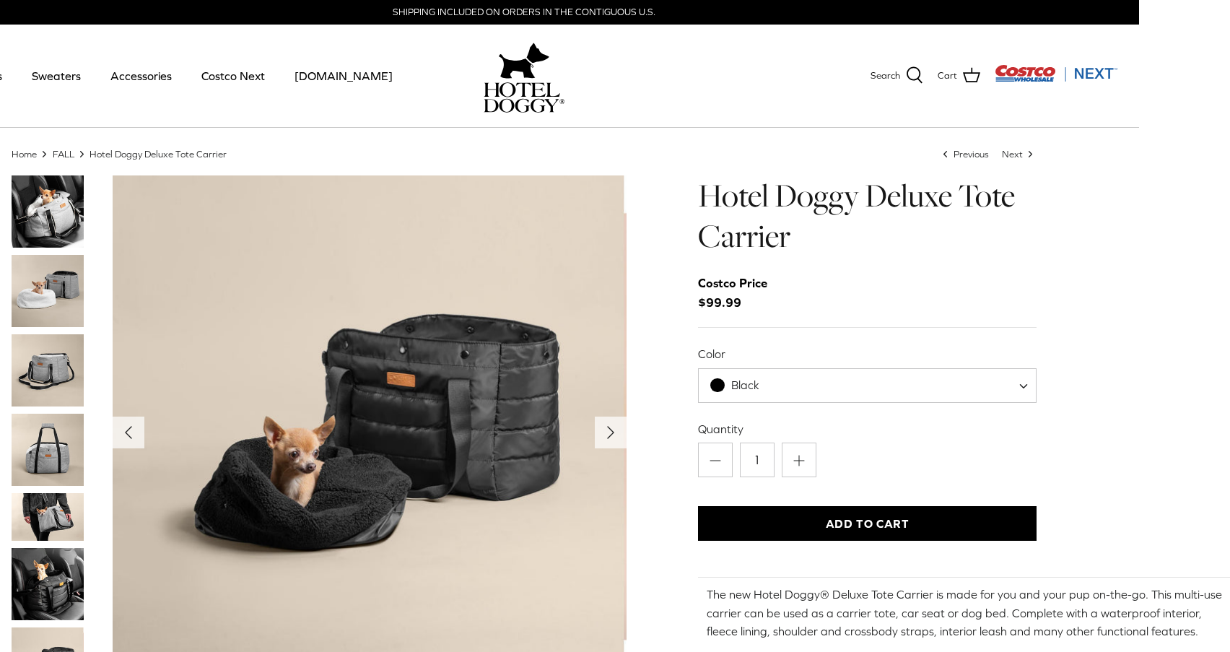
scroll to position [0, 91]
click at [611, 419] on button "Right" at bounding box center [611, 432] width 32 height 32
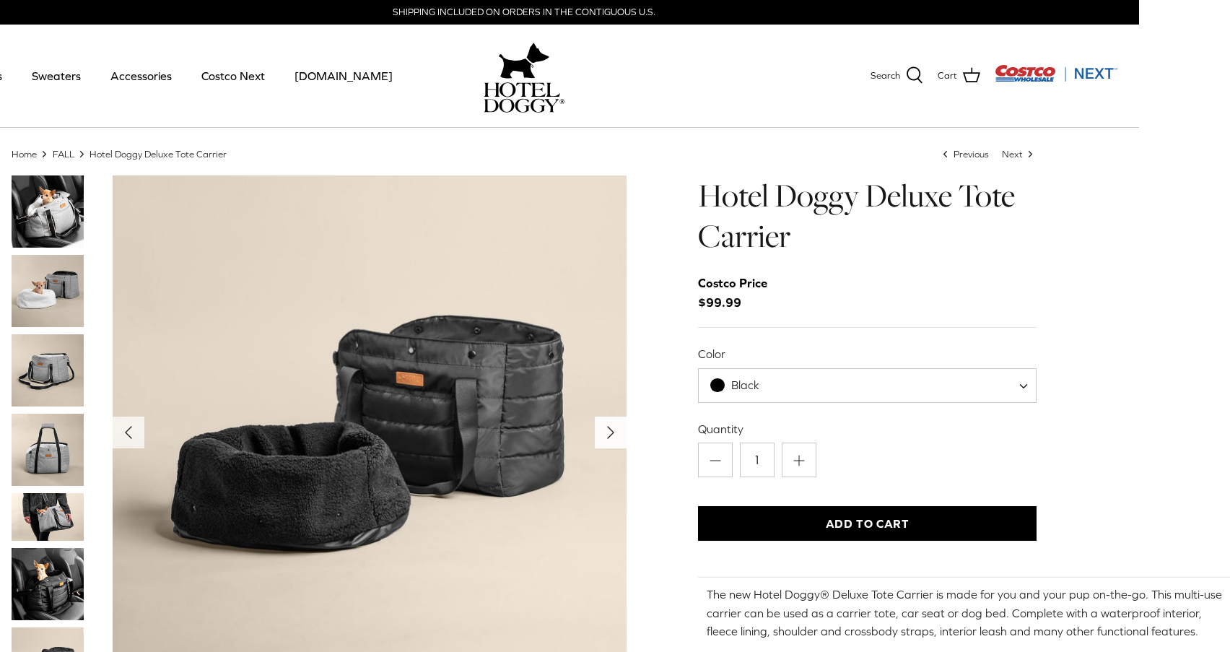
click at [611, 424] on icon "Right" at bounding box center [610, 432] width 23 height 23
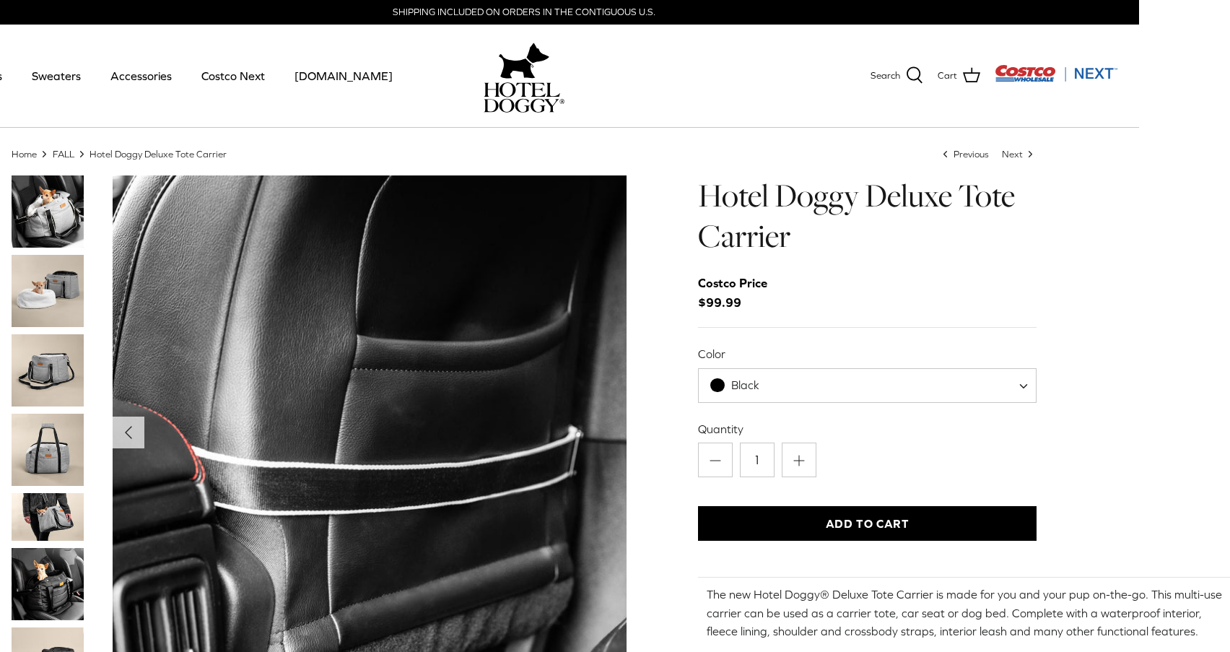
click at [609, 424] on img "Show Gallery" at bounding box center [370, 432] width 514 height 514
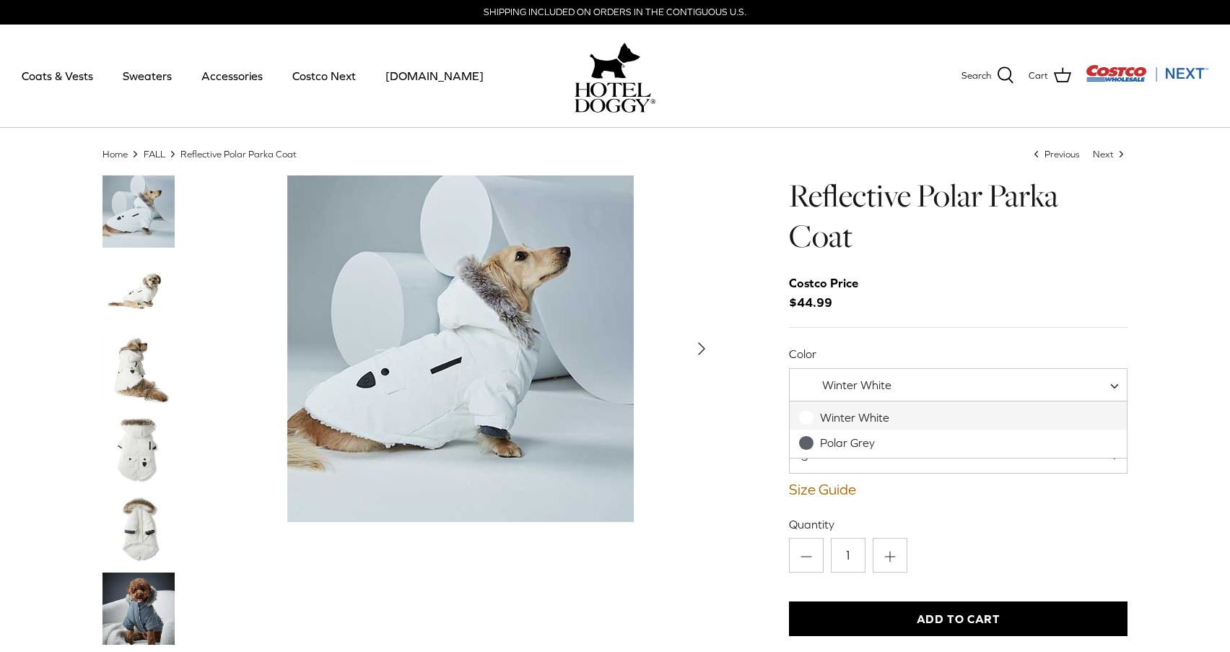
click at [886, 384] on span "Winter White" at bounding box center [856, 384] width 69 height 13
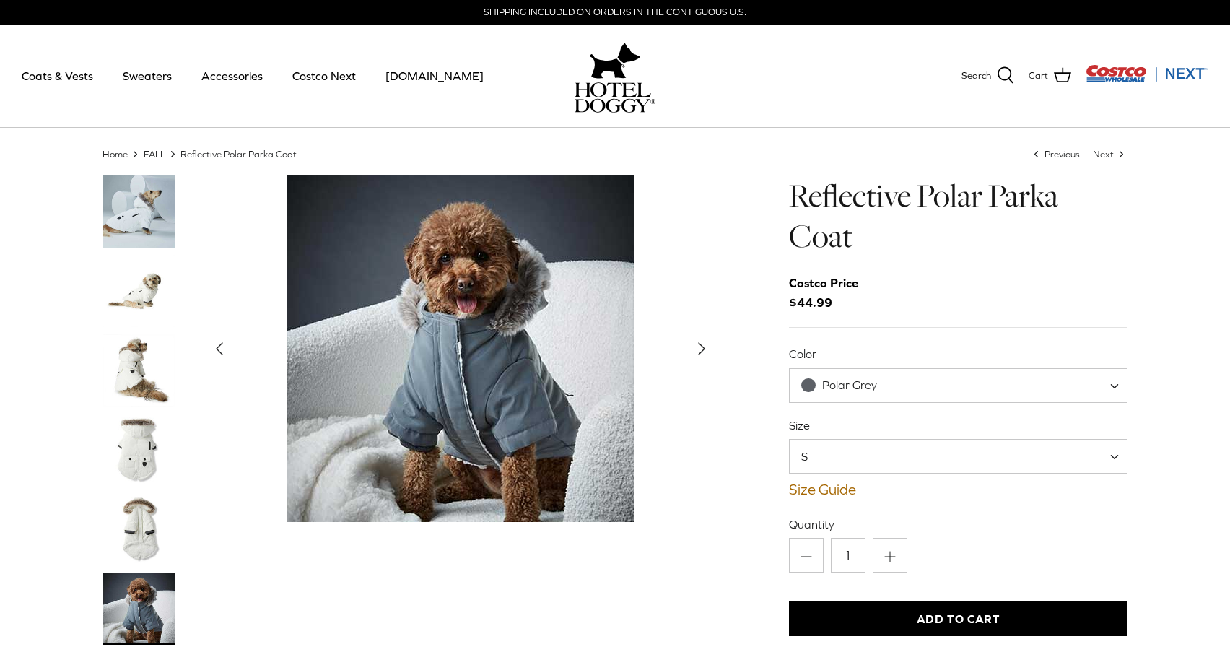
click at [883, 385] on span "Polar Grey" at bounding box center [848, 384] width 116 height 15
select select "Winter White"
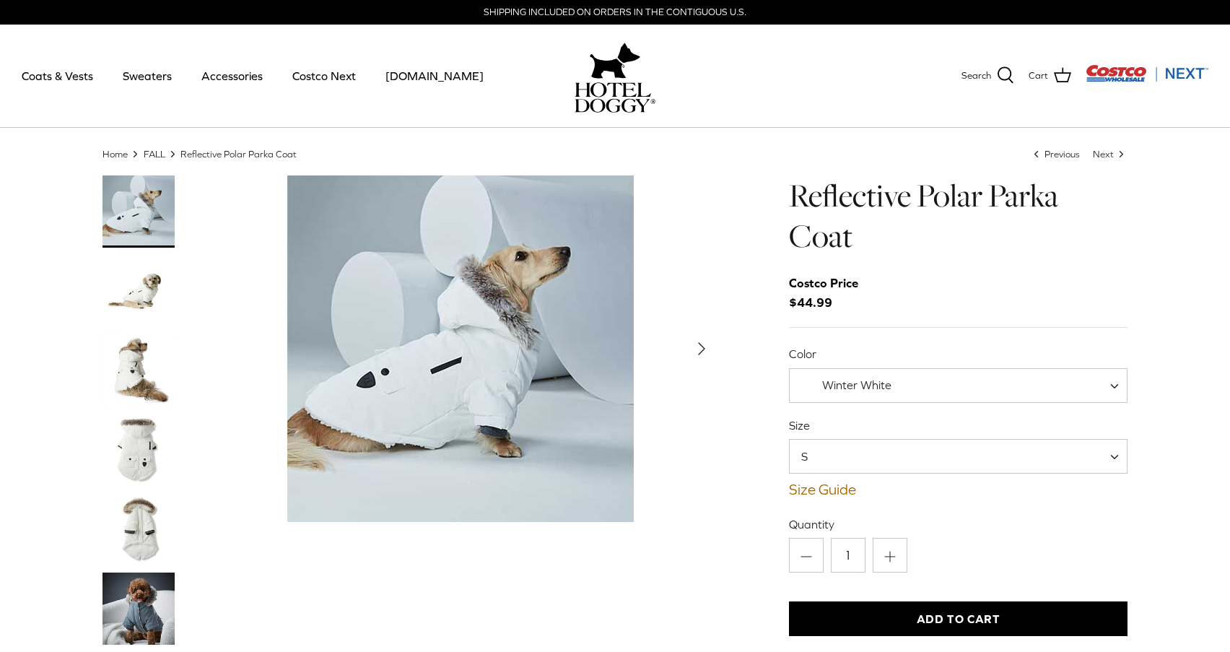
click at [148, 295] on img "Thumbnail Link" at bounding box center [138, 291] width 72 height 72
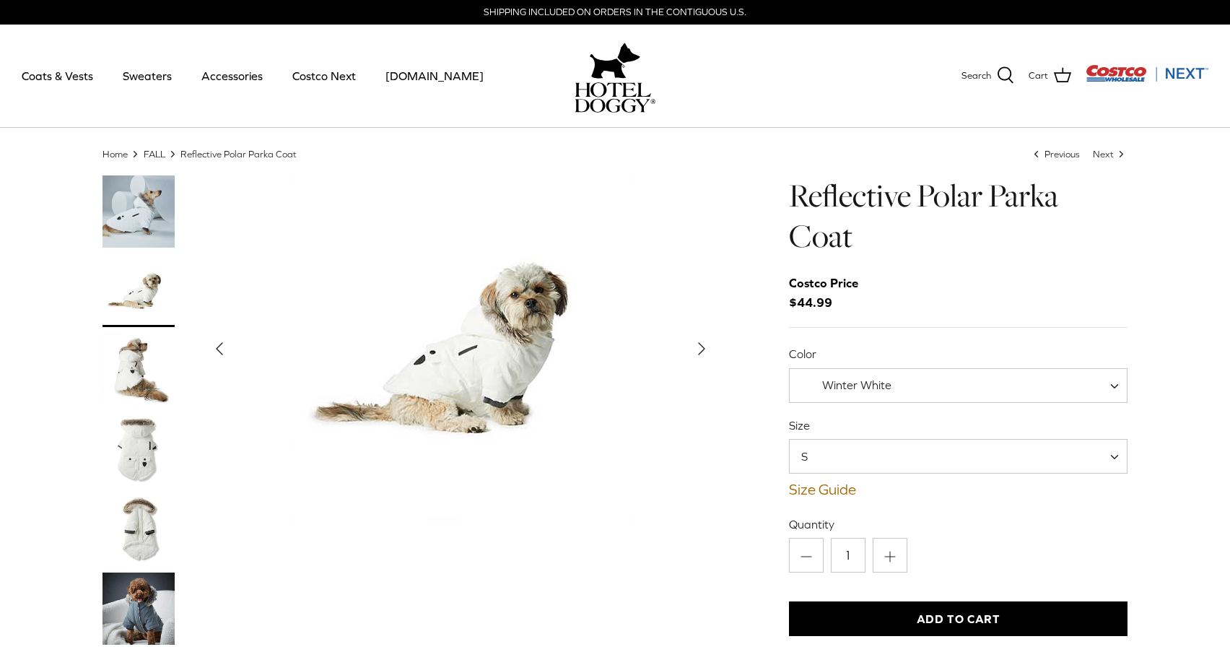
click at [139, 357] on img "Thumbnail Link" at bounding box center [138, 370] width 72 height 72
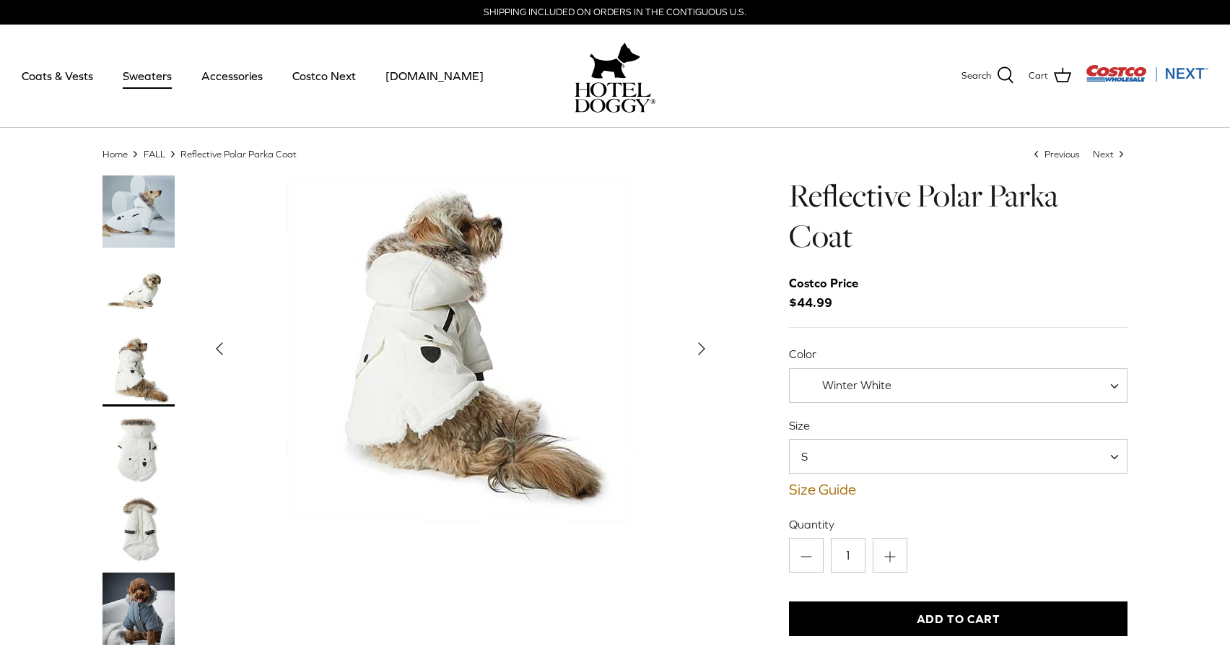
click at [144, 76] on link "Sweaters" at bounding box center [147, 75] width 75 height 49
